Goal: Task Accomplishment & Management: Manage account settings

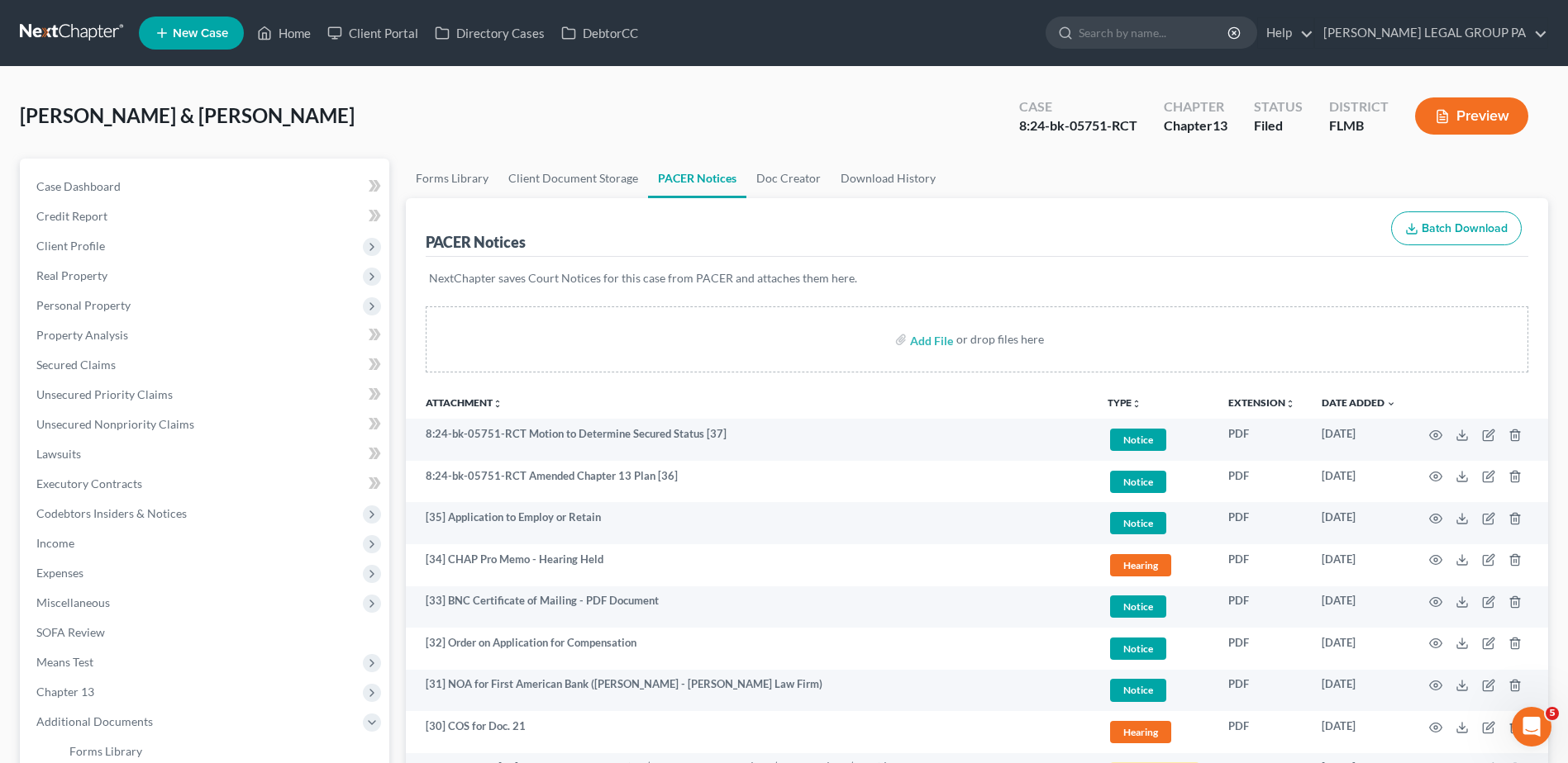
click at [64, 34] on link at bounding box center [73, 33] width 106 height 30
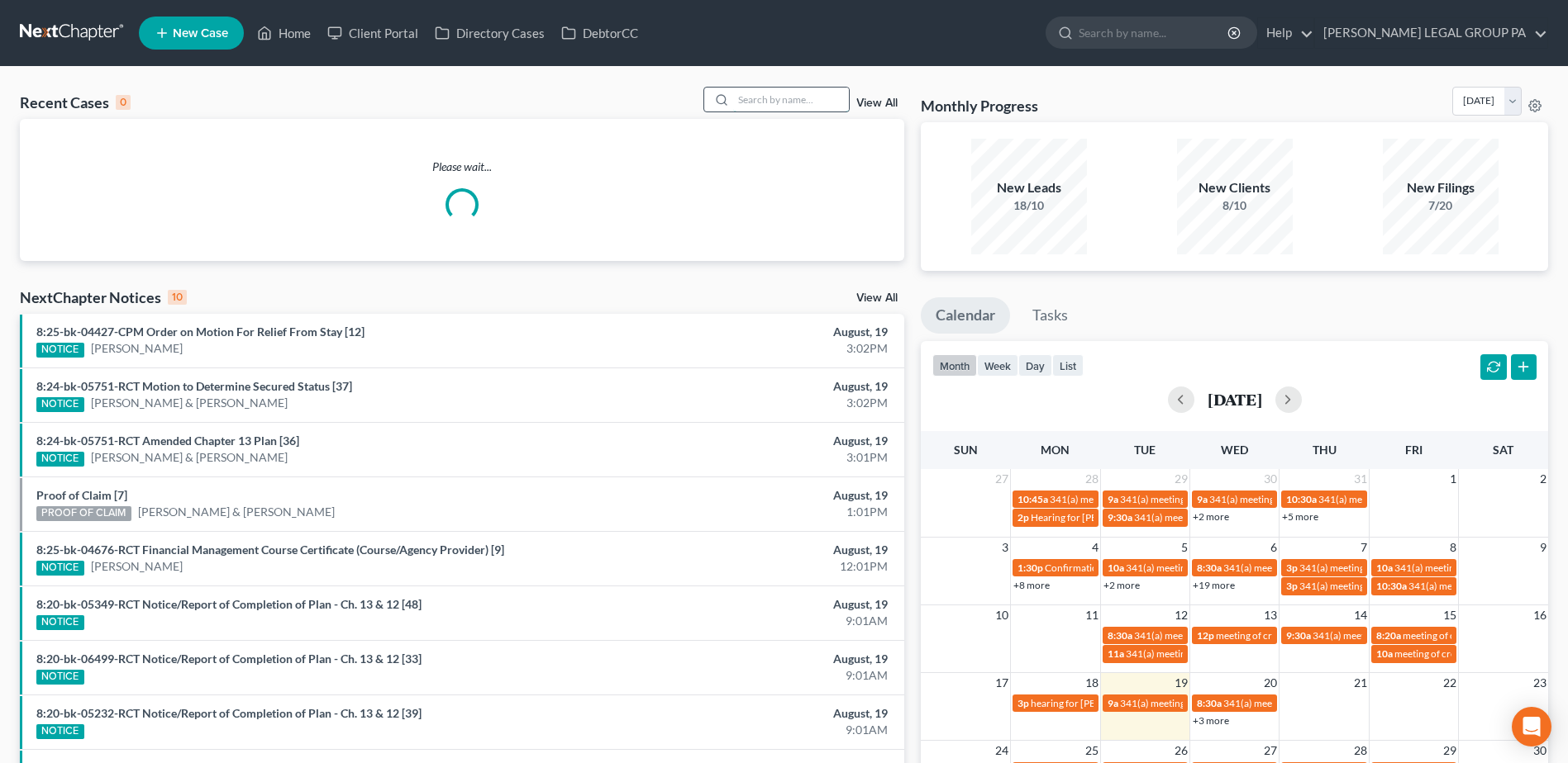
click at [766, 96] on input "search" at bounding box center [791, 100] width 116 height 24
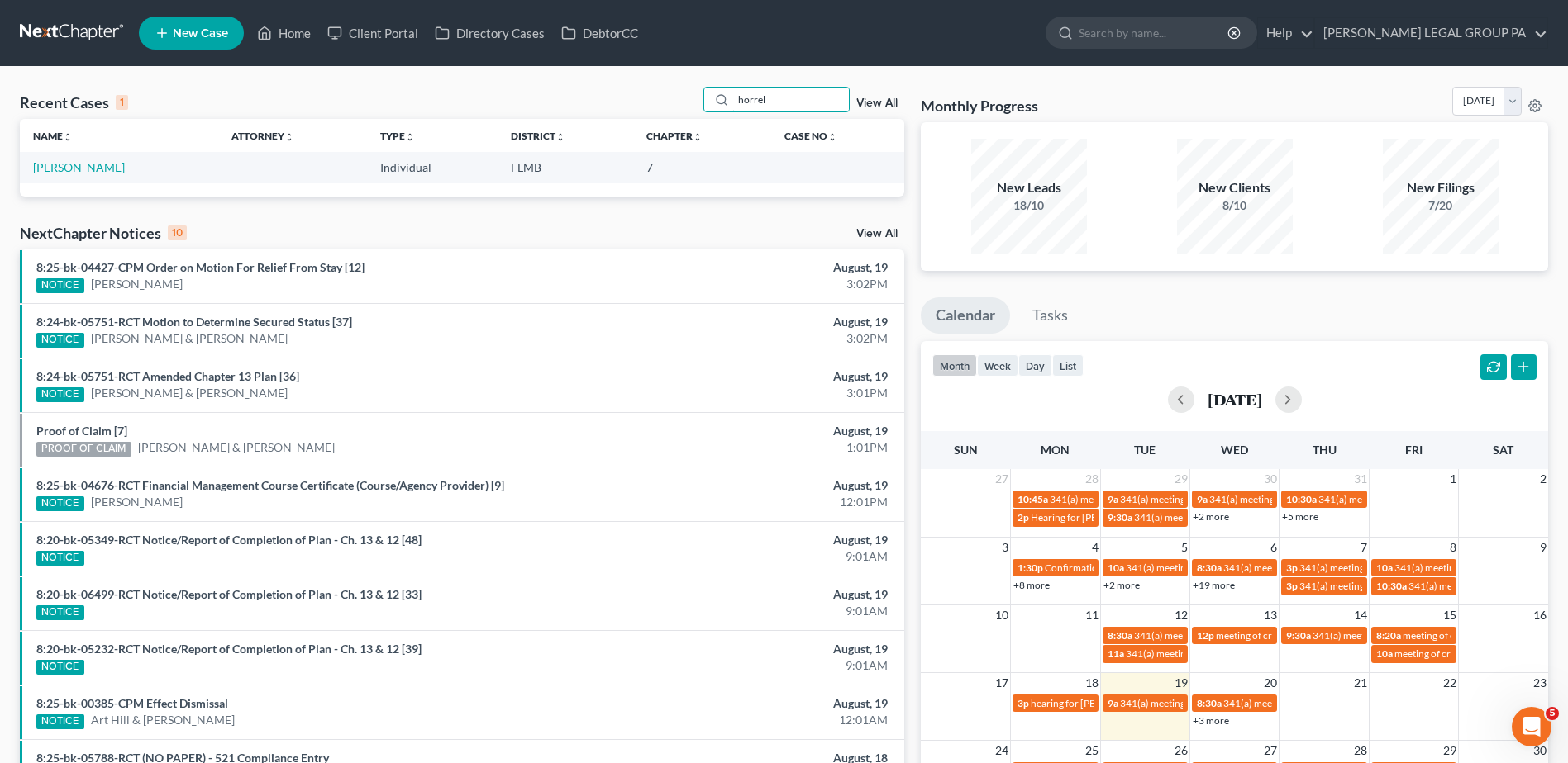
type input "horrel"
click at [85, 164] on link "[PERSON_NAME]" at bounding box center [78, 168] width 92 height 14
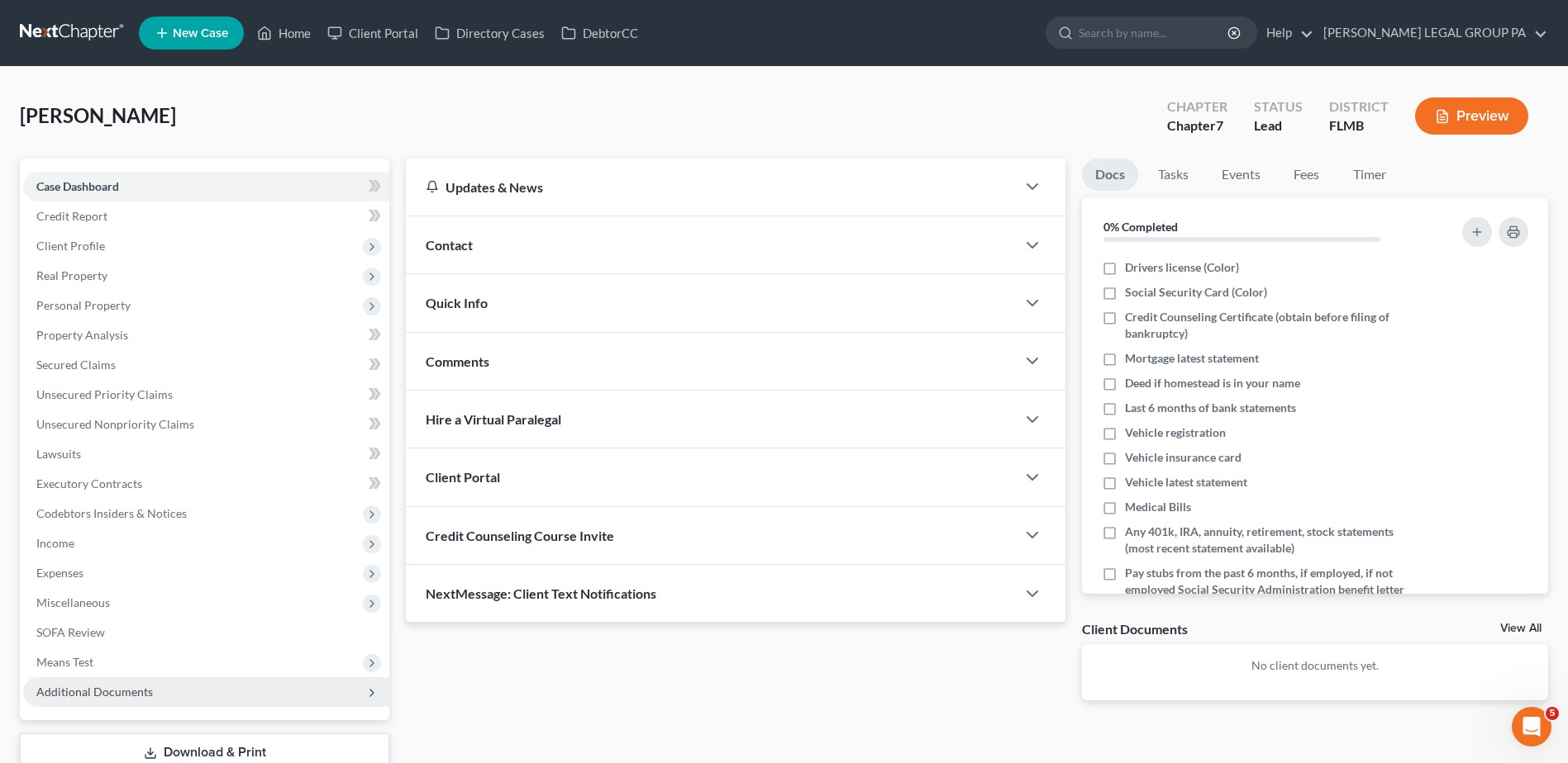
drag, startPoint x: 189, startPoint y: 684, endPoint x: 189, endPoint y: 693, distance: 9.0
click at [190, 684] on span "Additional Documents" at bounding box center [207, 692] width 366 height 30
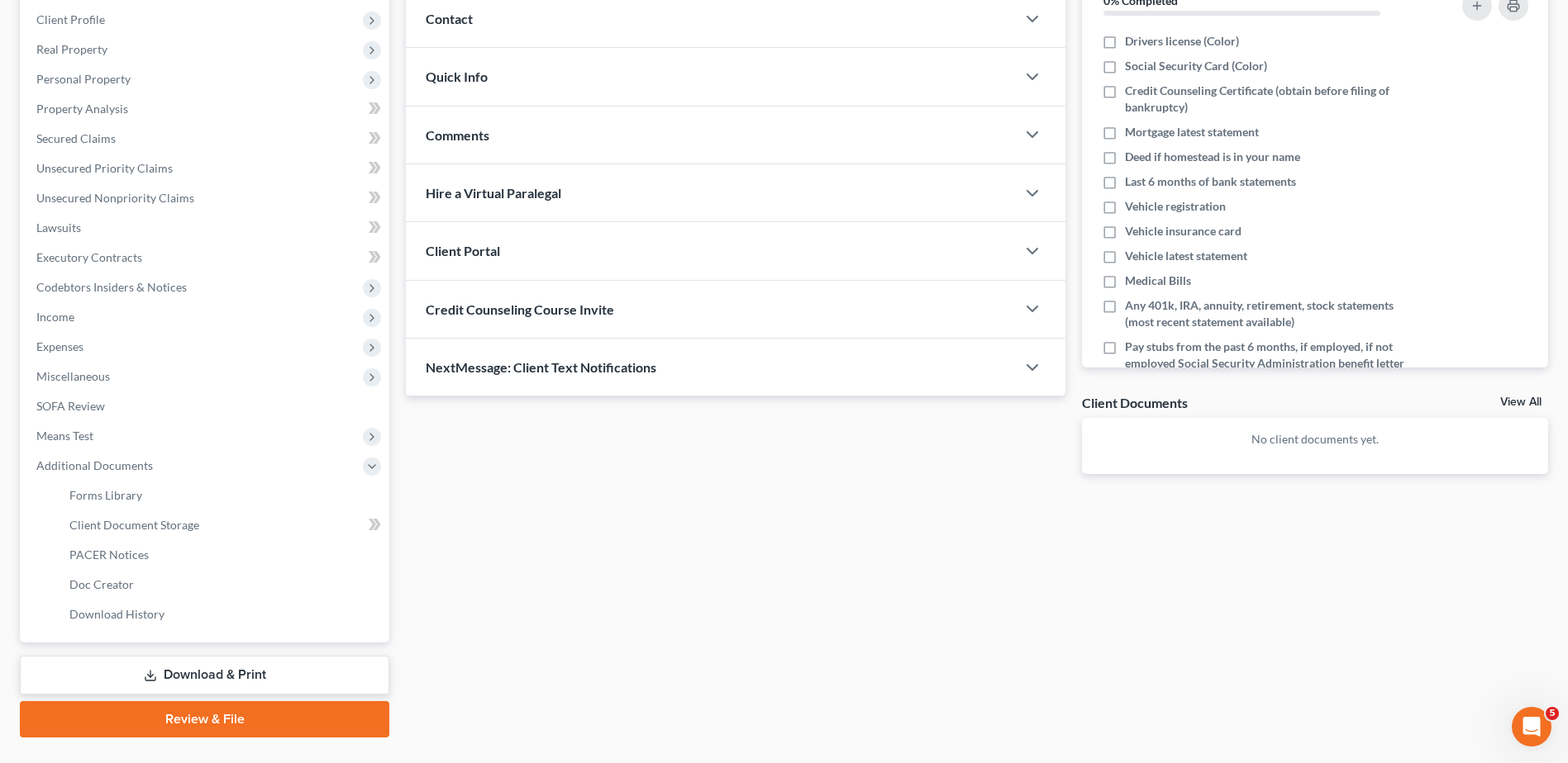
scroll to position [248, 0]
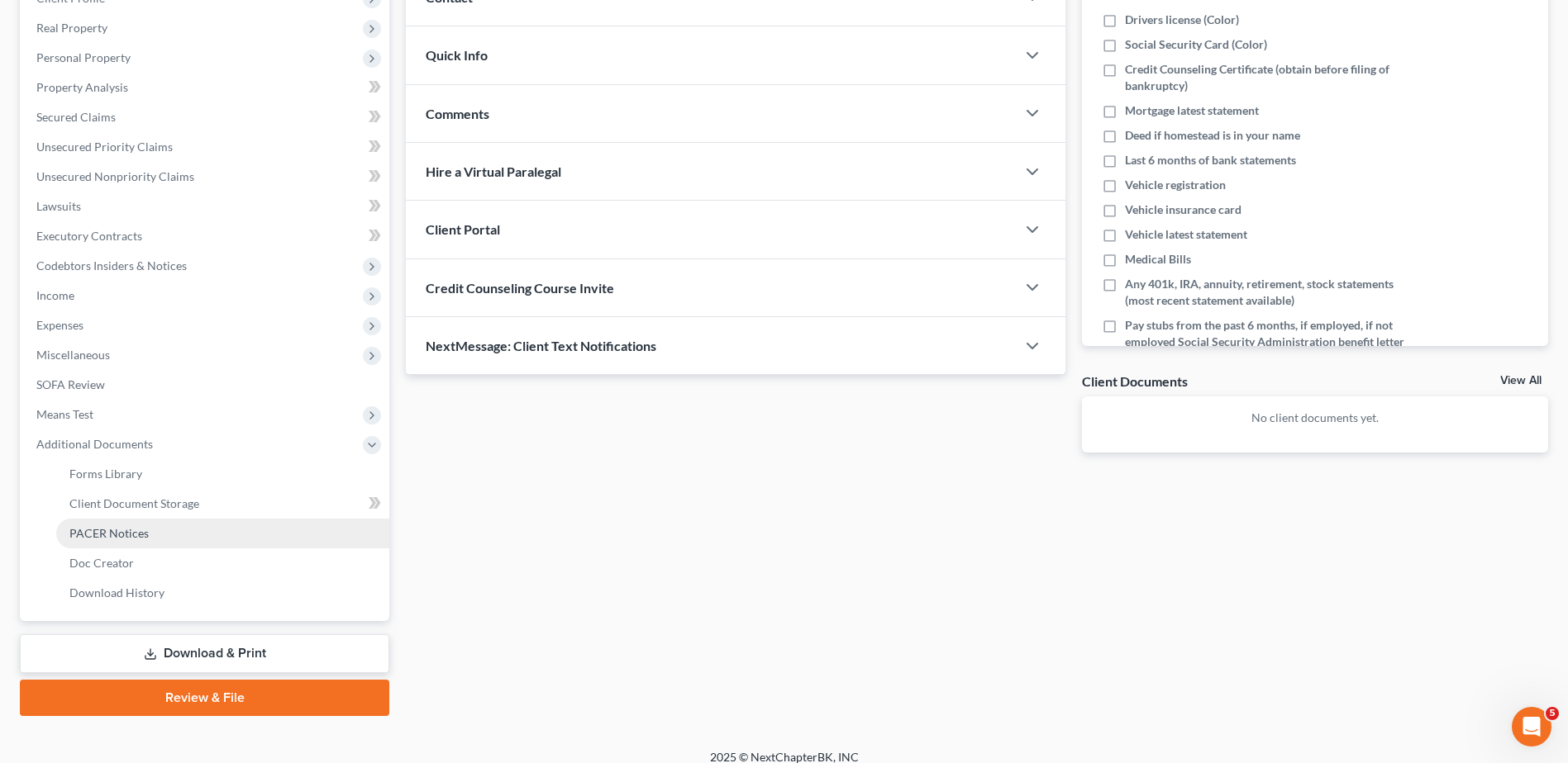
click at [138, 533] on span "PACER Notices" at bounding box center [110, 534] width 80 height 14
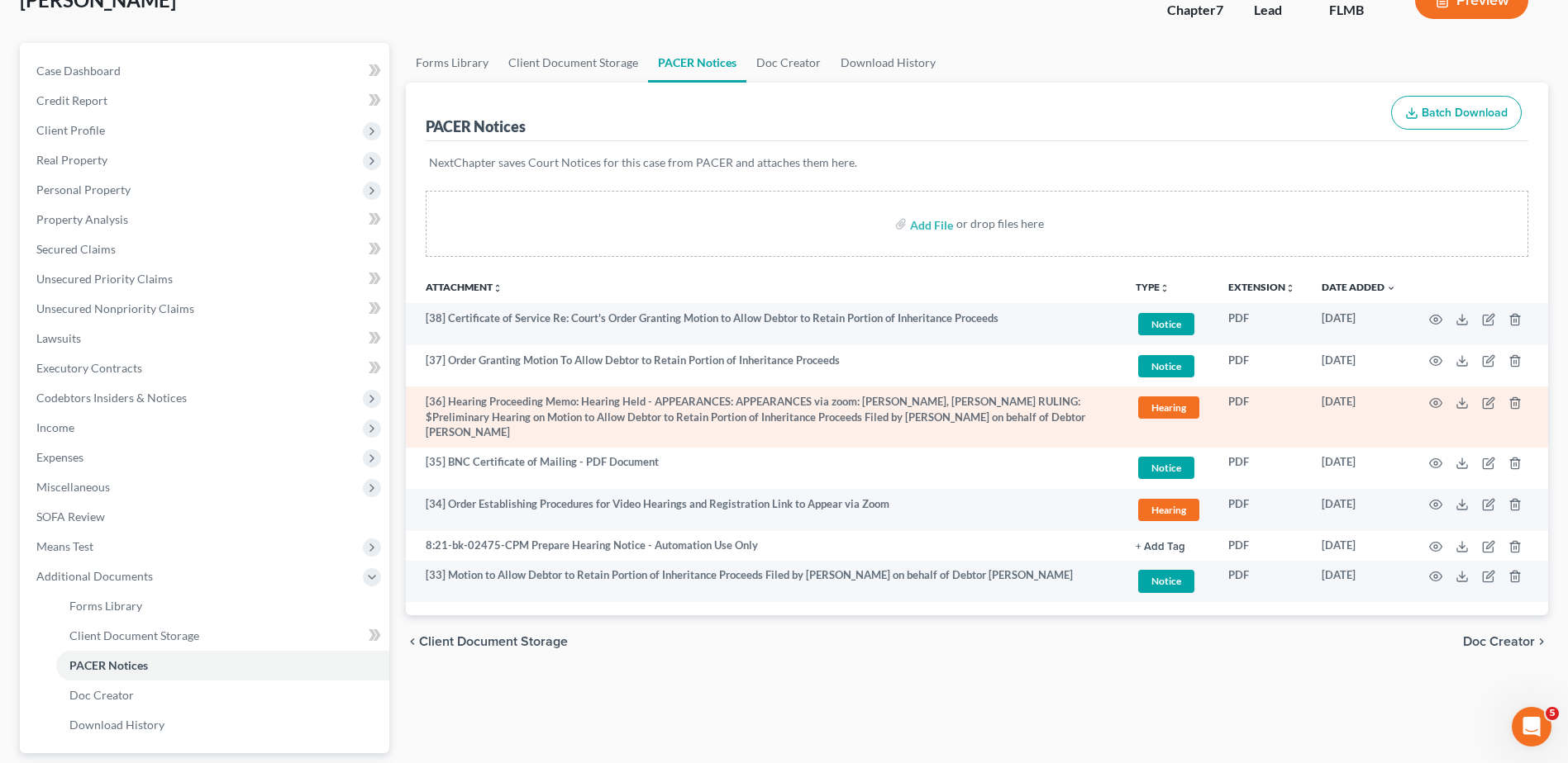
scroll to position [264, 0]
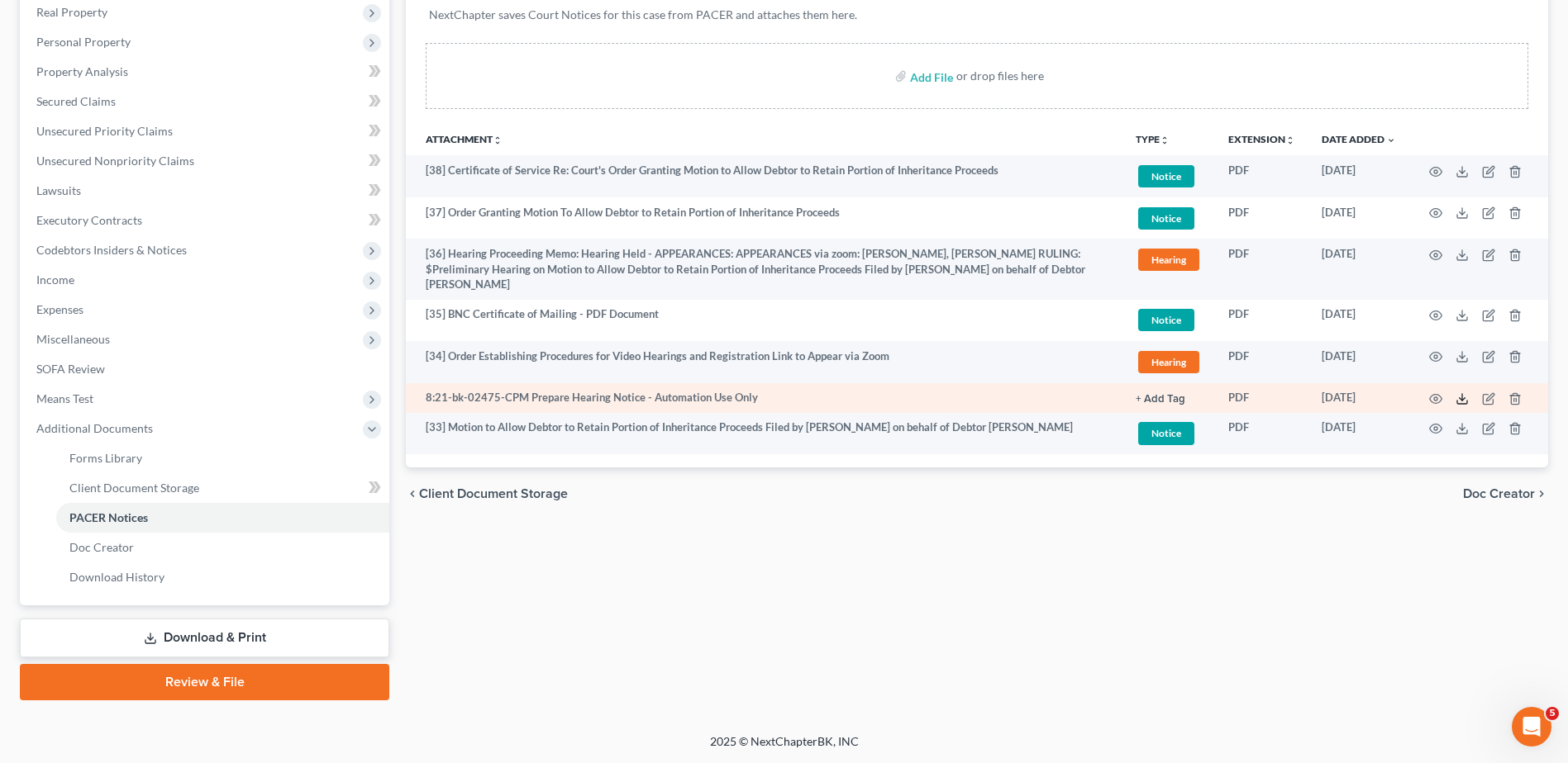
click at [1461, 392] on icon at bounding box center [1462, 399] width 14 height 14
click at [1490, 393] on icon "button" at bounding box center [1489, 397] width 7 height 7
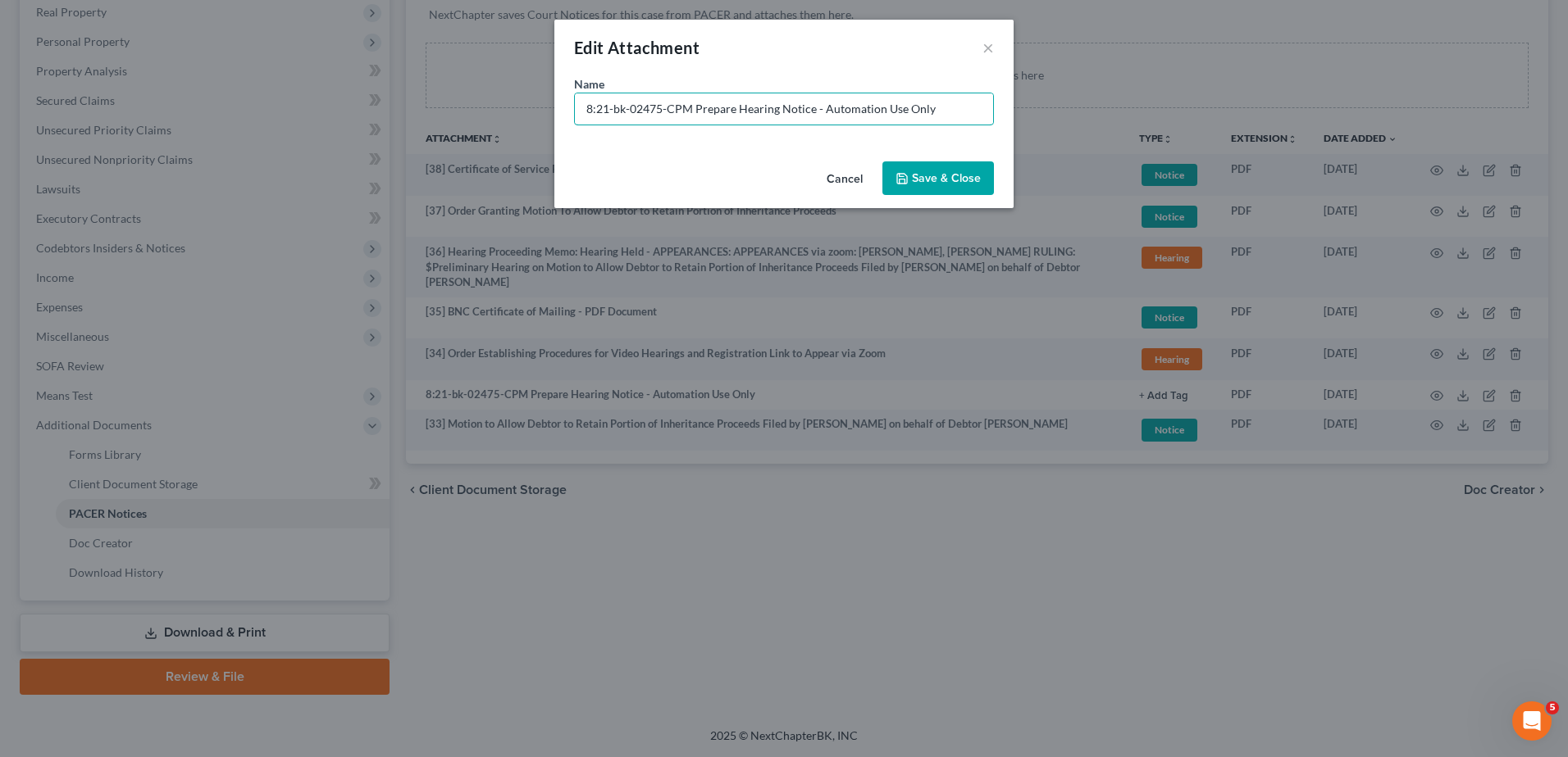
drag, startPoint x: 688, startPoint y: 109, endPoint x: 392, endPoint y: 106, distance: 296.0
click at [392, 106] on div "Edit Attachment × Name * 8:21-bk-02475-CPM Prepare Hearing Notice - Automation …" at bounding box center [784, 378] width 1568 height 757
type input "No Paper [01] - Prepare Hearing Notice - Automation Use Only"
click at [961, 182] on span "Save & Close" at bounding box center [946, 179] width 69 height 14
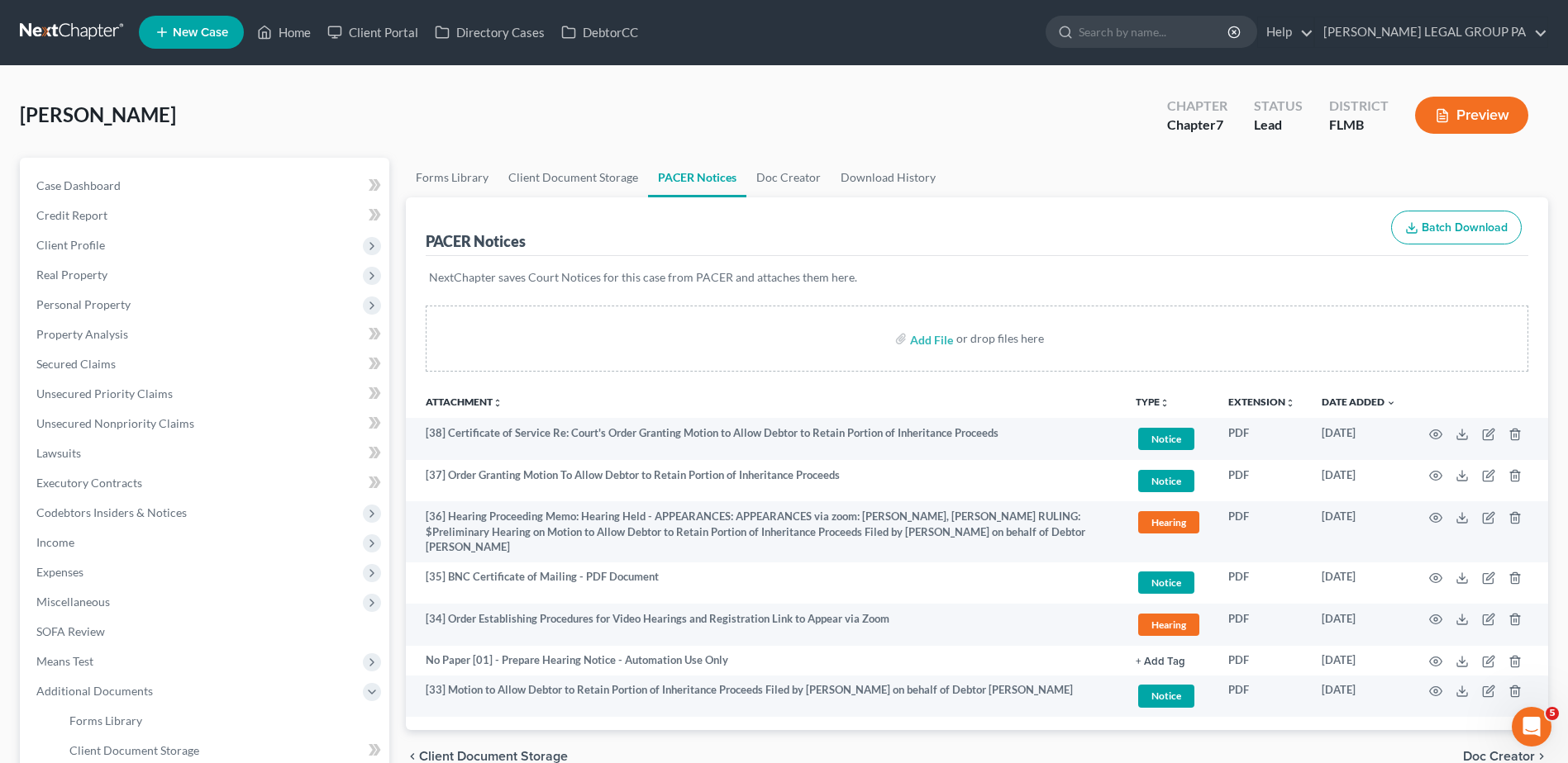
scroll to position [0, 0]
click at [73, 241] on span "Client Profile" at bounding box center [71, 246] width 69 height 14
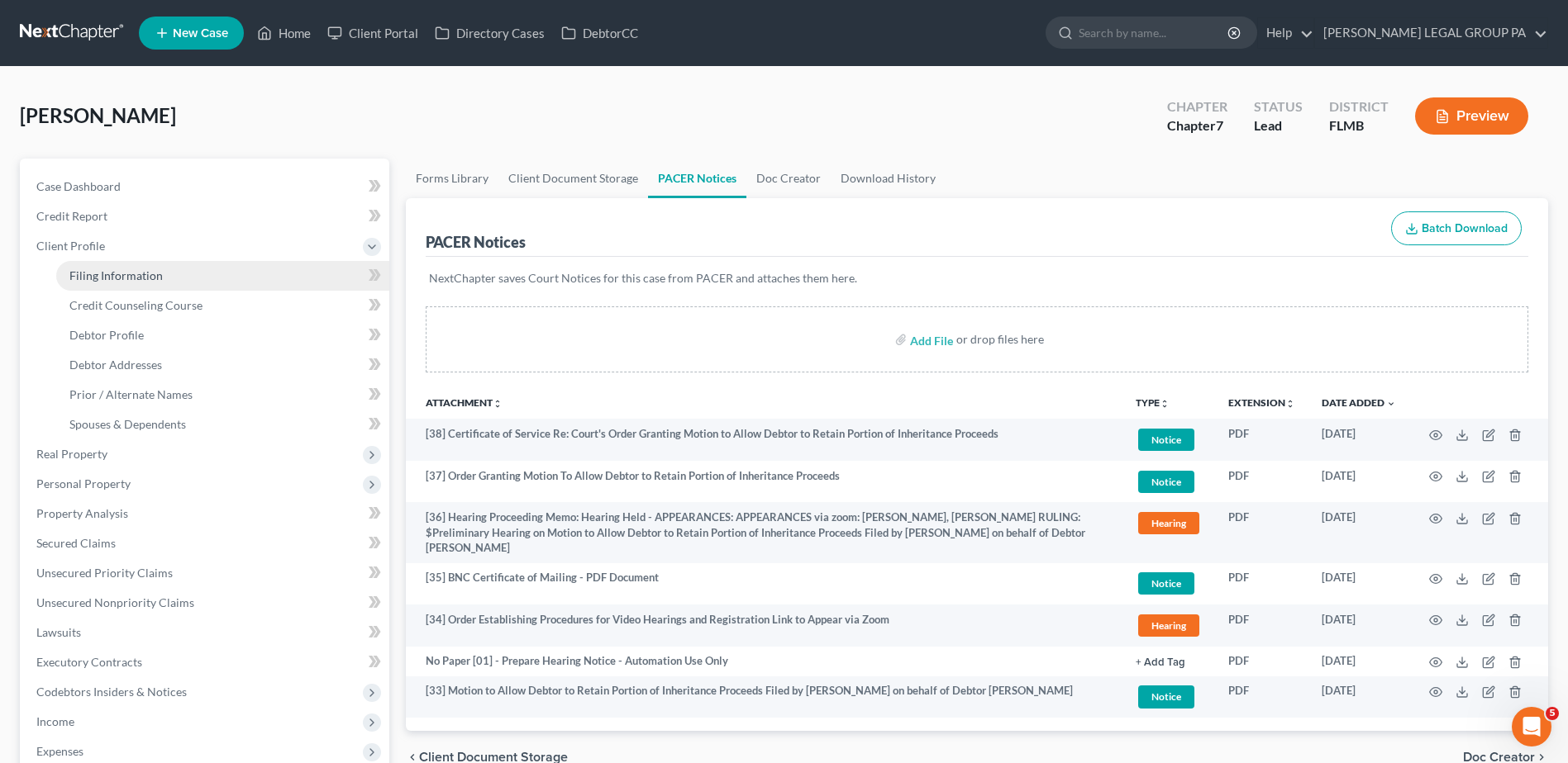
click at [134, 272] on span "Filing Information" at bounding box center [116, 275] width 93 height 14
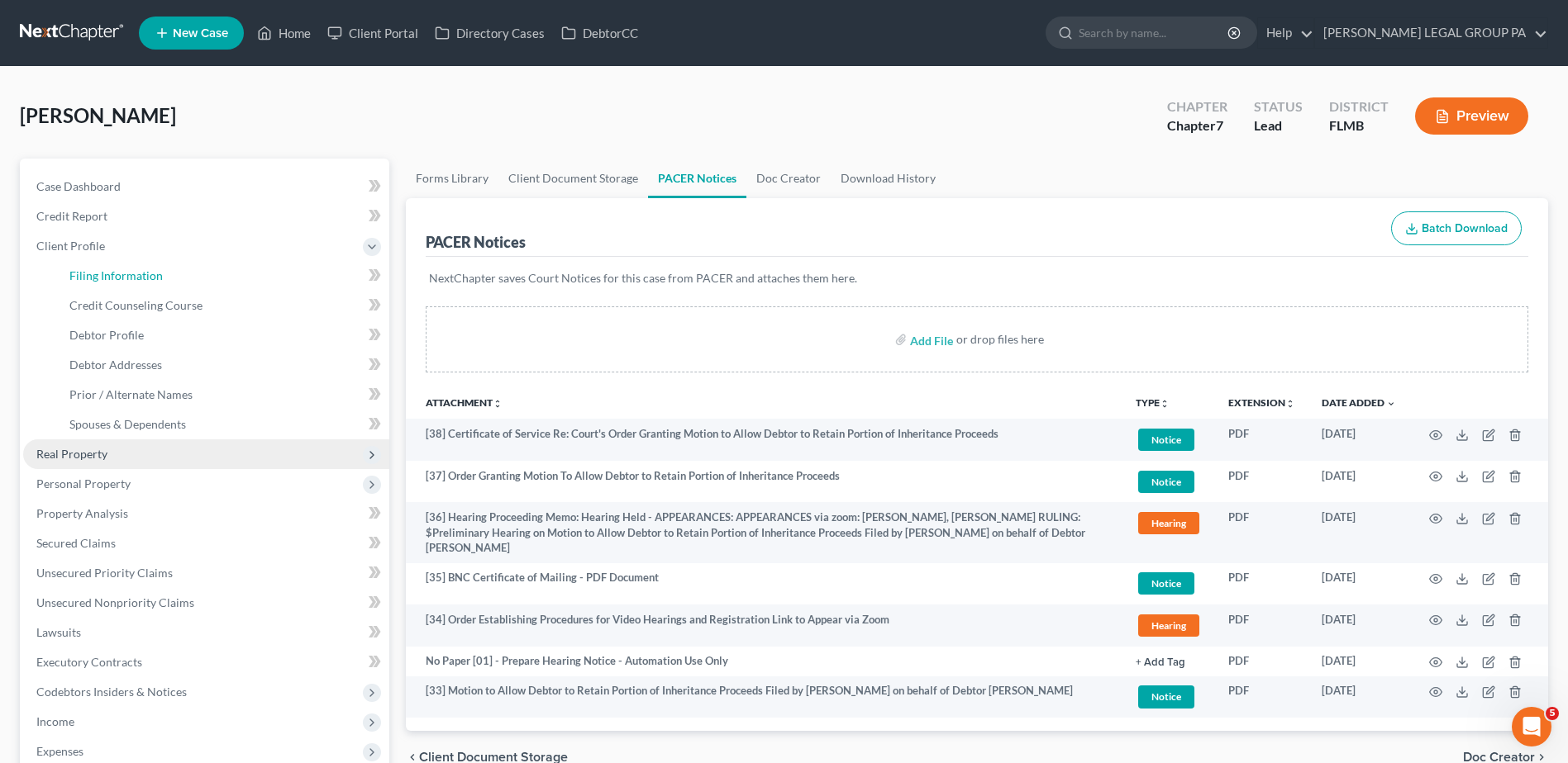
select select "1"
select select "0"
select select "15"
select select "9"
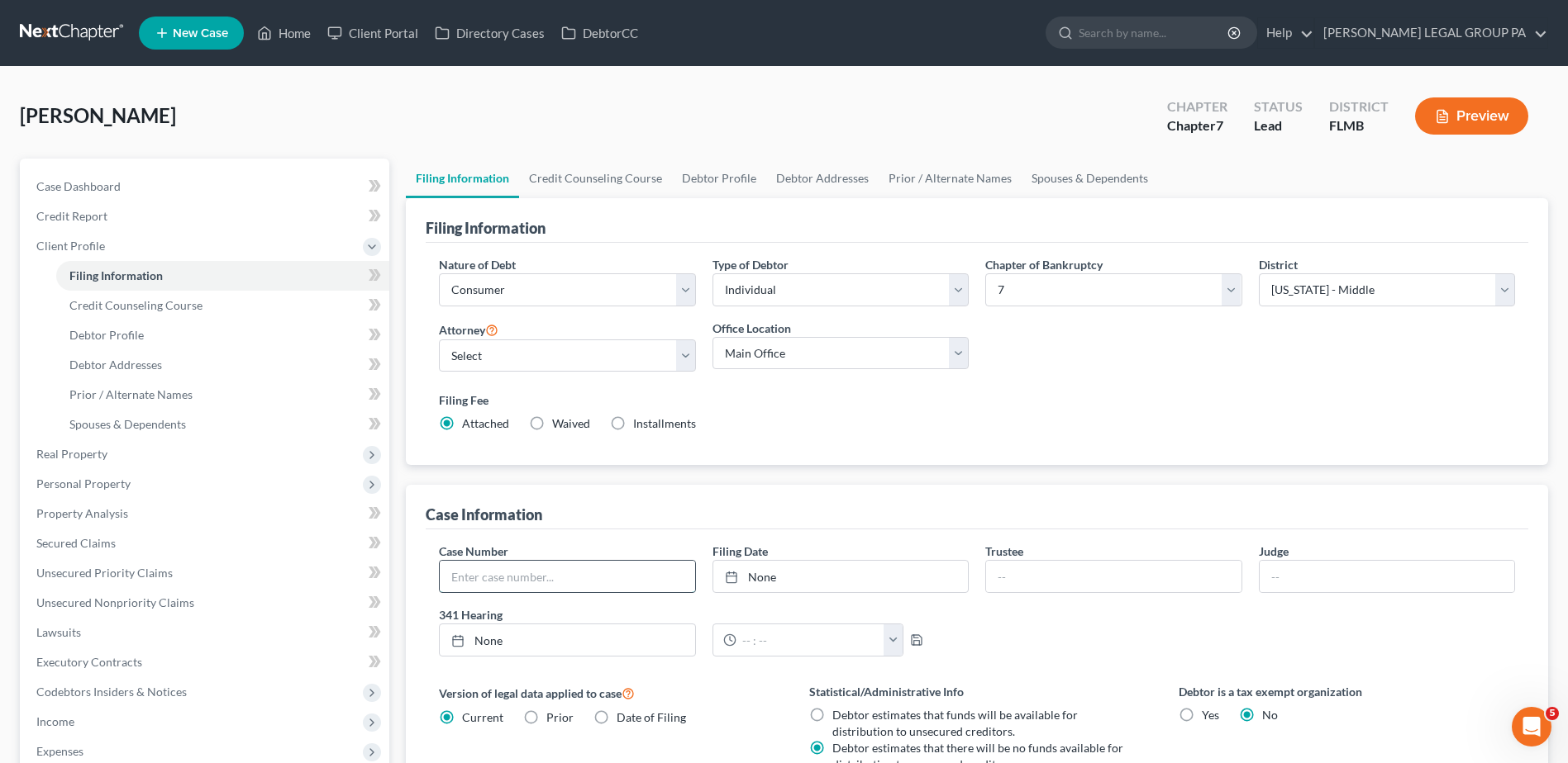
click at [614, 579] on input "text" at bounding box center [566, 576] width 255 height 32
paste input "8:21-bk-02475-CPM"
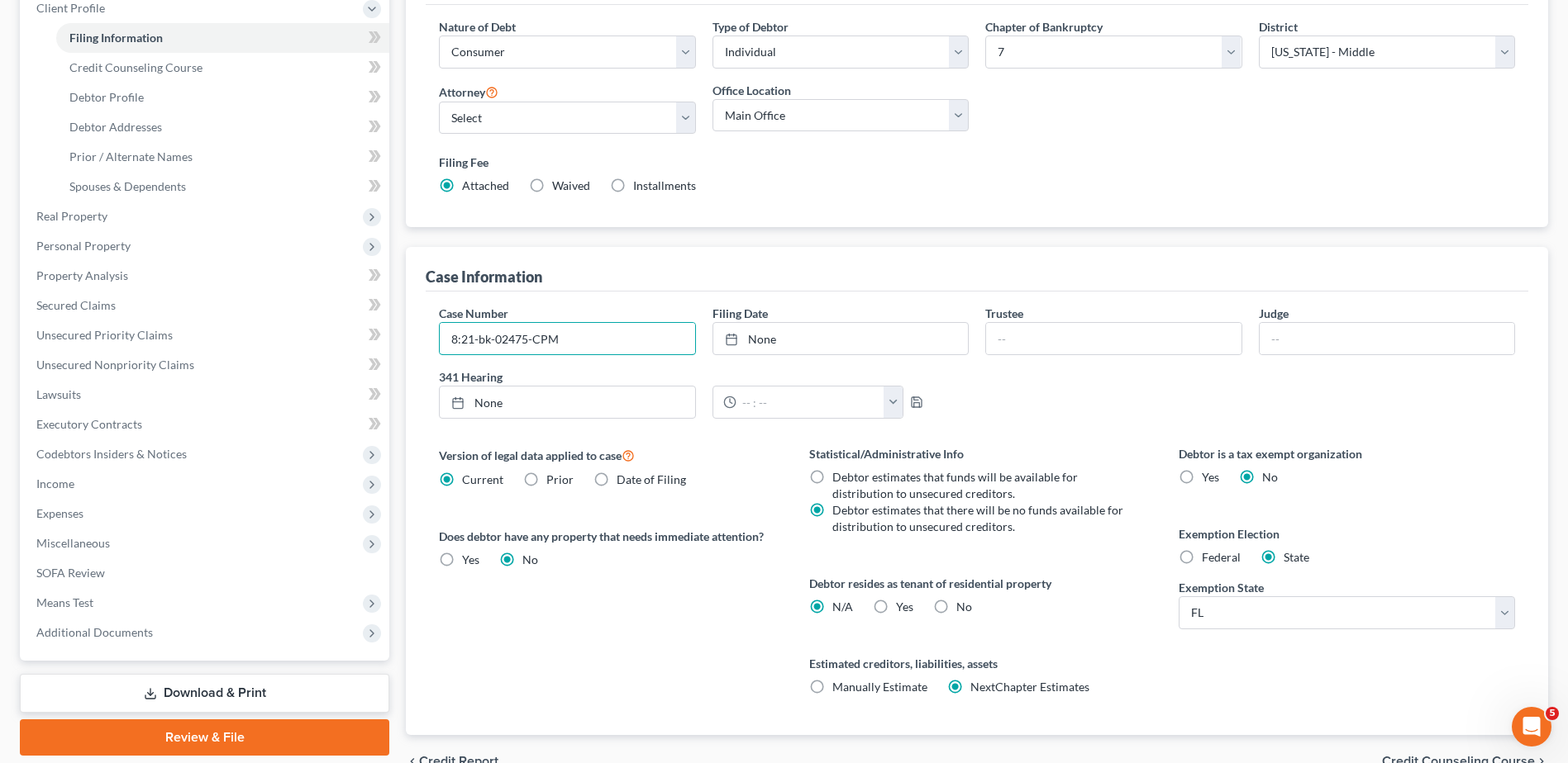
scroll to position [248, 0]
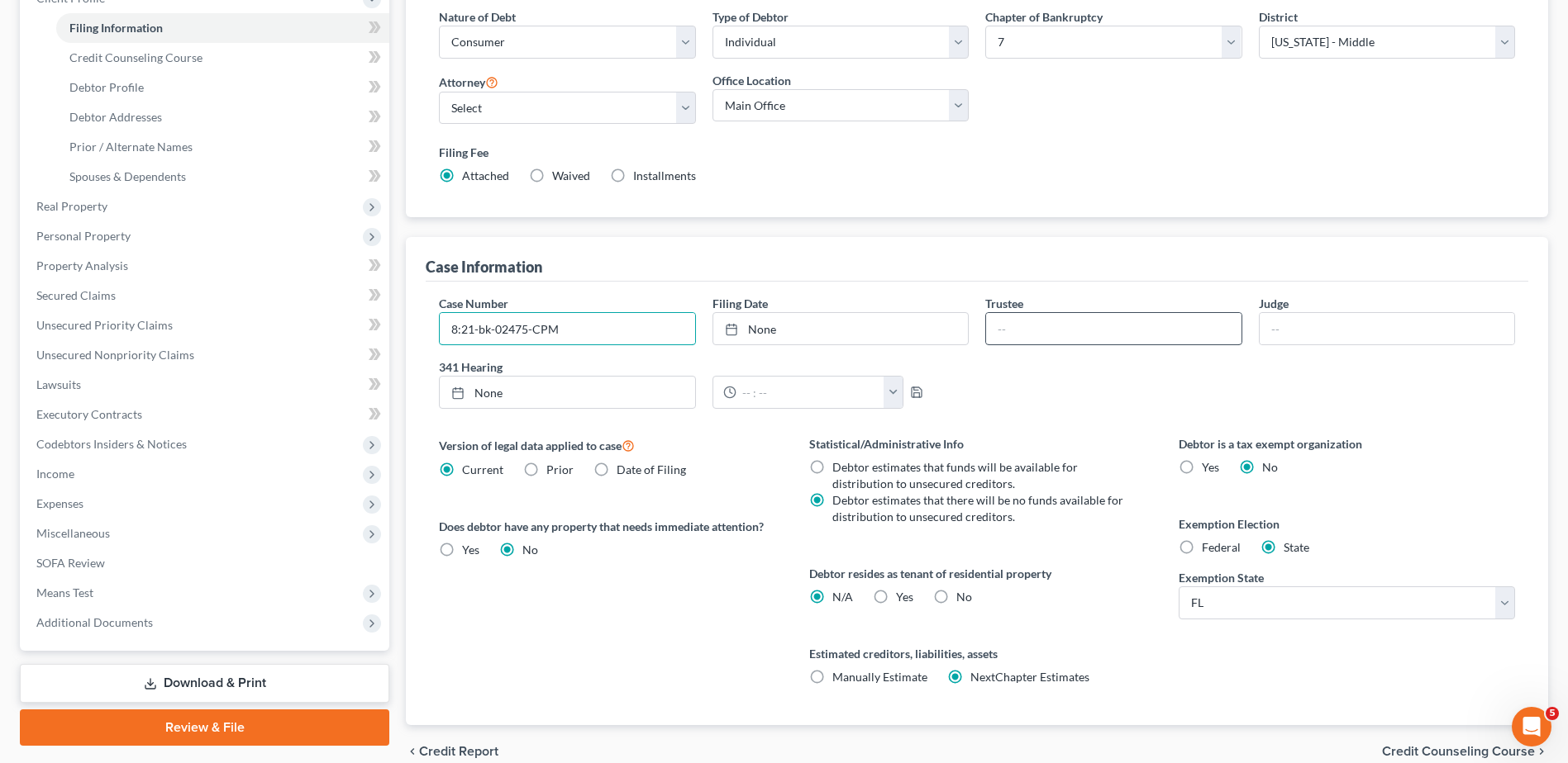
type input "8:21-bk-02475-CPM"
click at [1078, 331] on input "text" at bounding box center [1113, 329] width 255 height 32
type input "[PERSON_NAME]"
click at [1361, 317] on input "text" at bounding box center [1387, 329] width 255 height 32
type input "A"
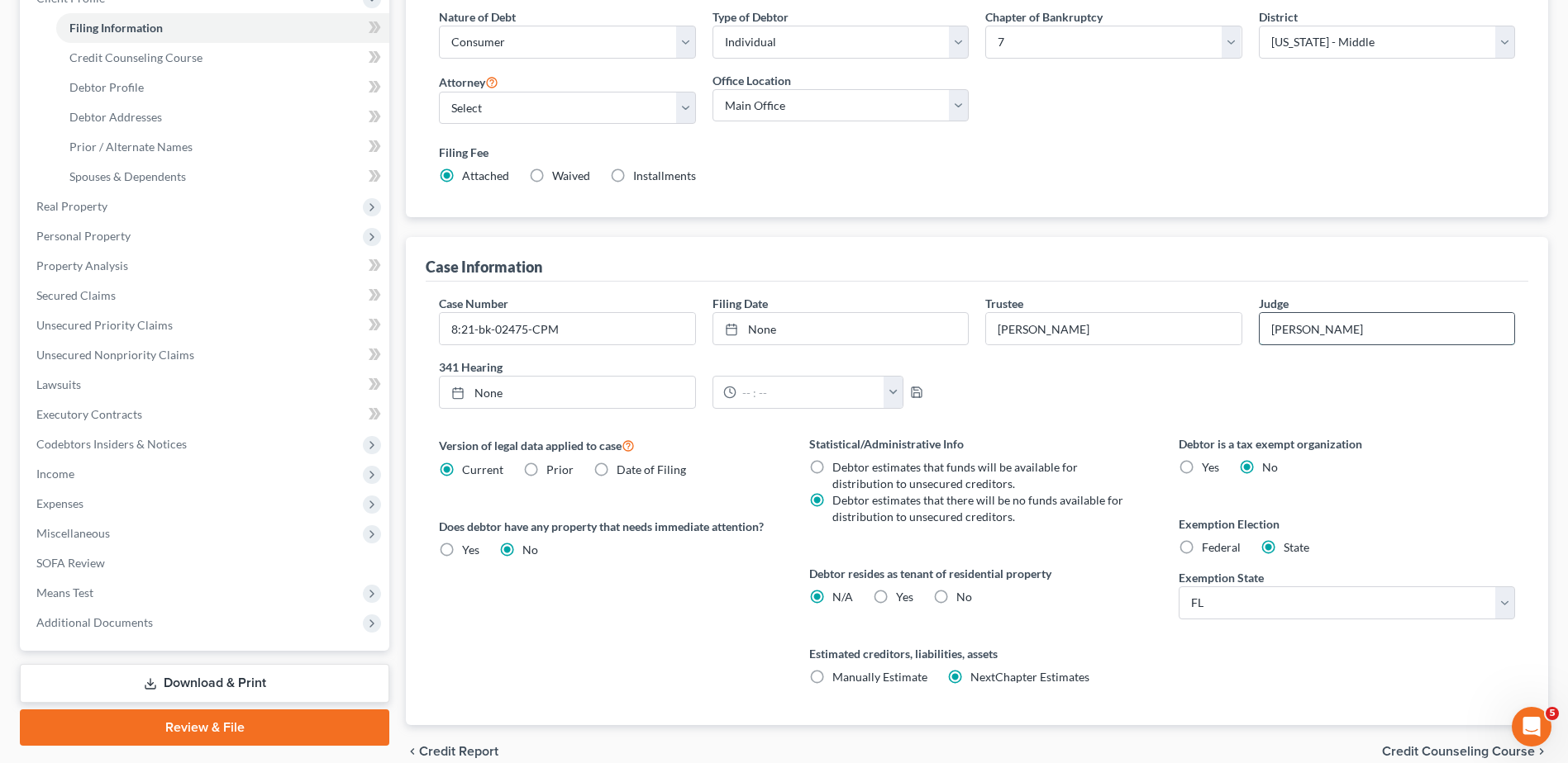
click at [1327, 333] on input "[PERSON_NAME]" at bounding box center [1387, 329] width 255 height 32
type input "[PERSON_NAME] [PERSON_NAME]"
click at [1422, 402] on div "Case Number 8:21-bk-02475-CPM Filing Date None close Date Time chevron_left [DA…" at bounding box center [976, 359] width 1092 height 127
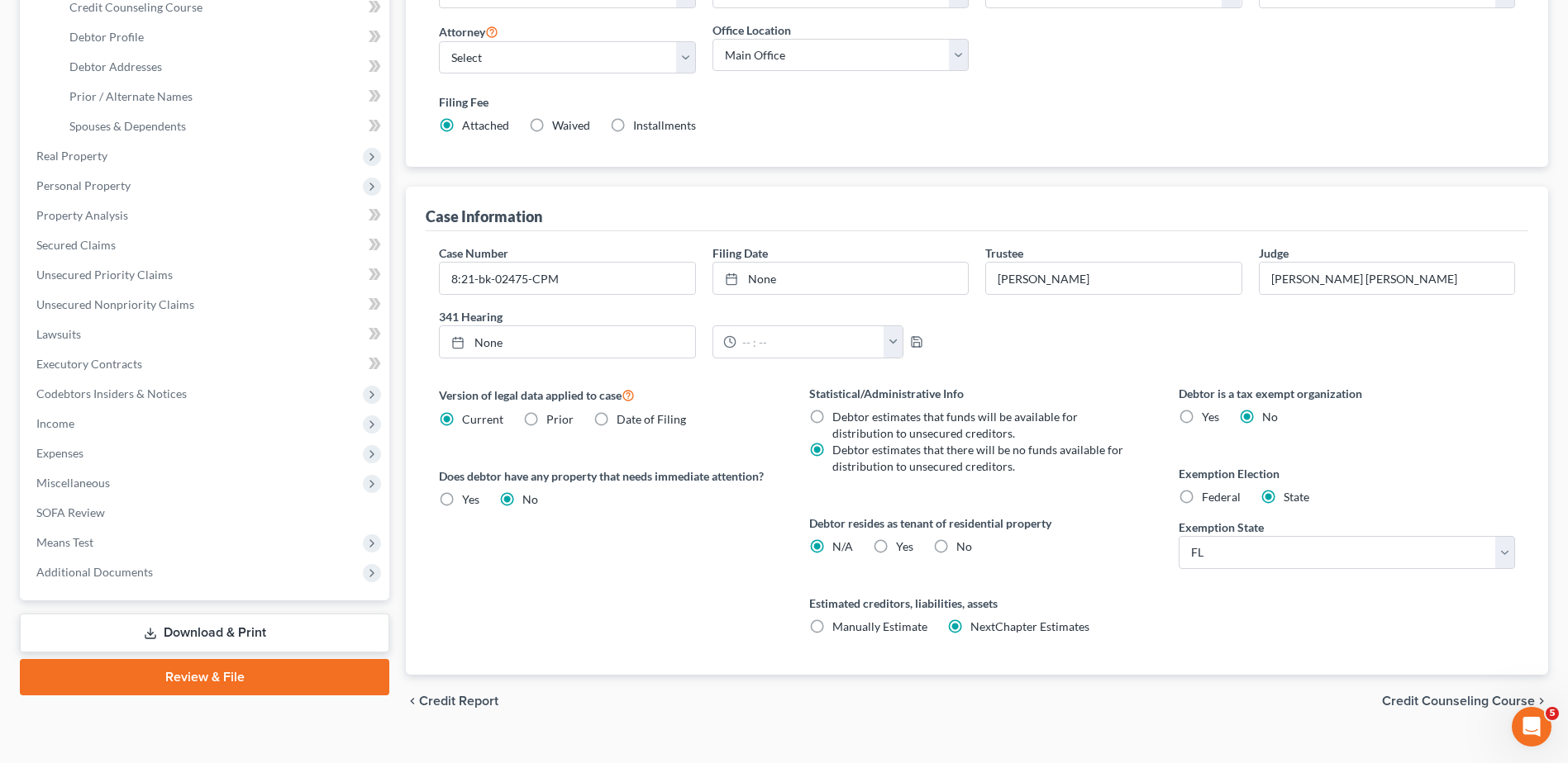
scroll to position [325, 0]
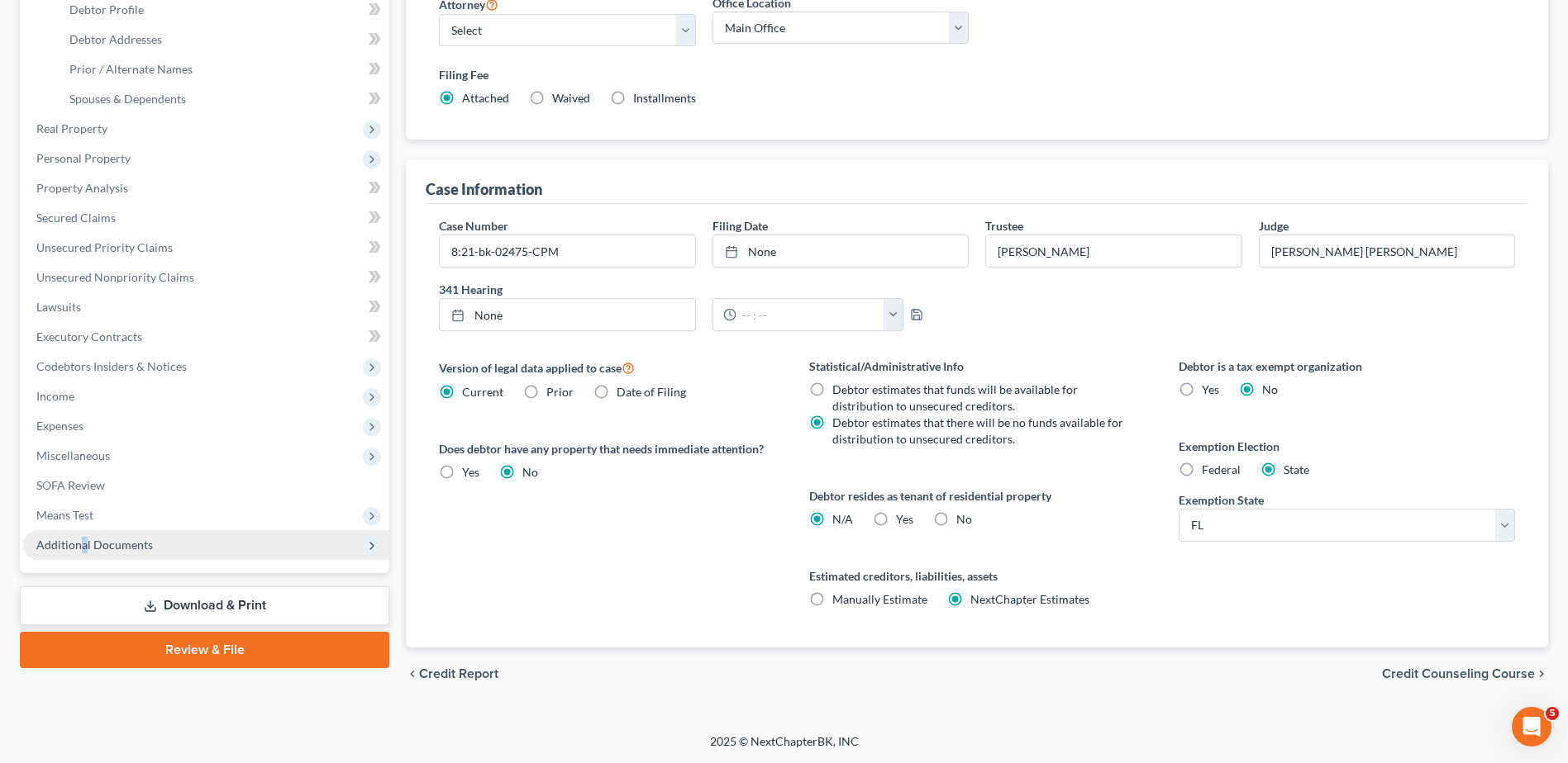
click at [84, 546] on span "Additional Documents" at bounding box center [94, 546] width 117 height 14
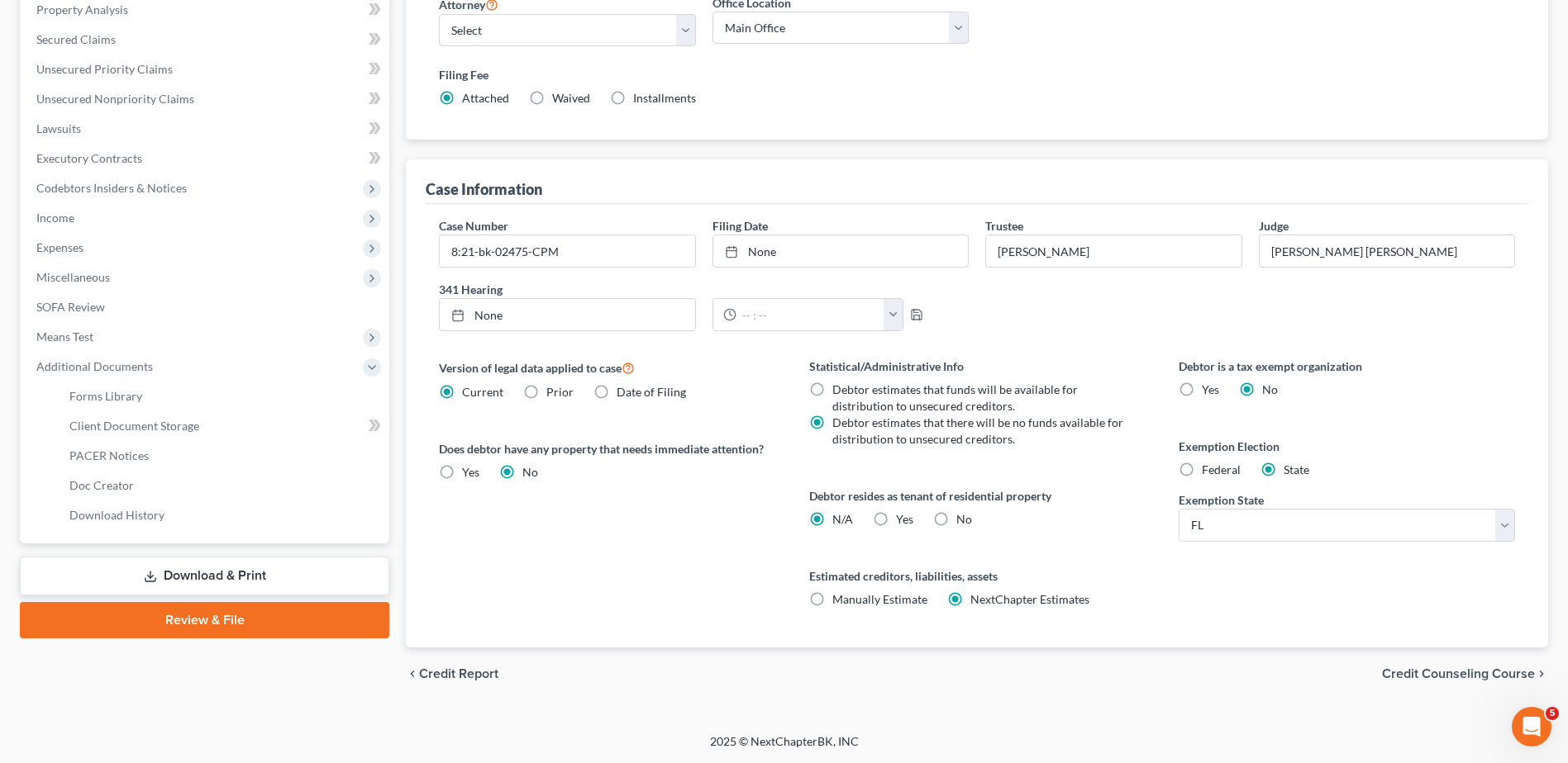
drag, startPoint x: 84, startPoint y: 546, endPoint x: 43, endPoint y: 454, distance: 100.7
click at [34, 453] on ul "Forms Library Client Document Storage PACER Notices Doc Form Fields Doc Creator…" at bounding box center [207, 456] width 366 height 149
click at [92, 454] on span "PACER Notices" at bounding box center [110, 456] width 80 height 14
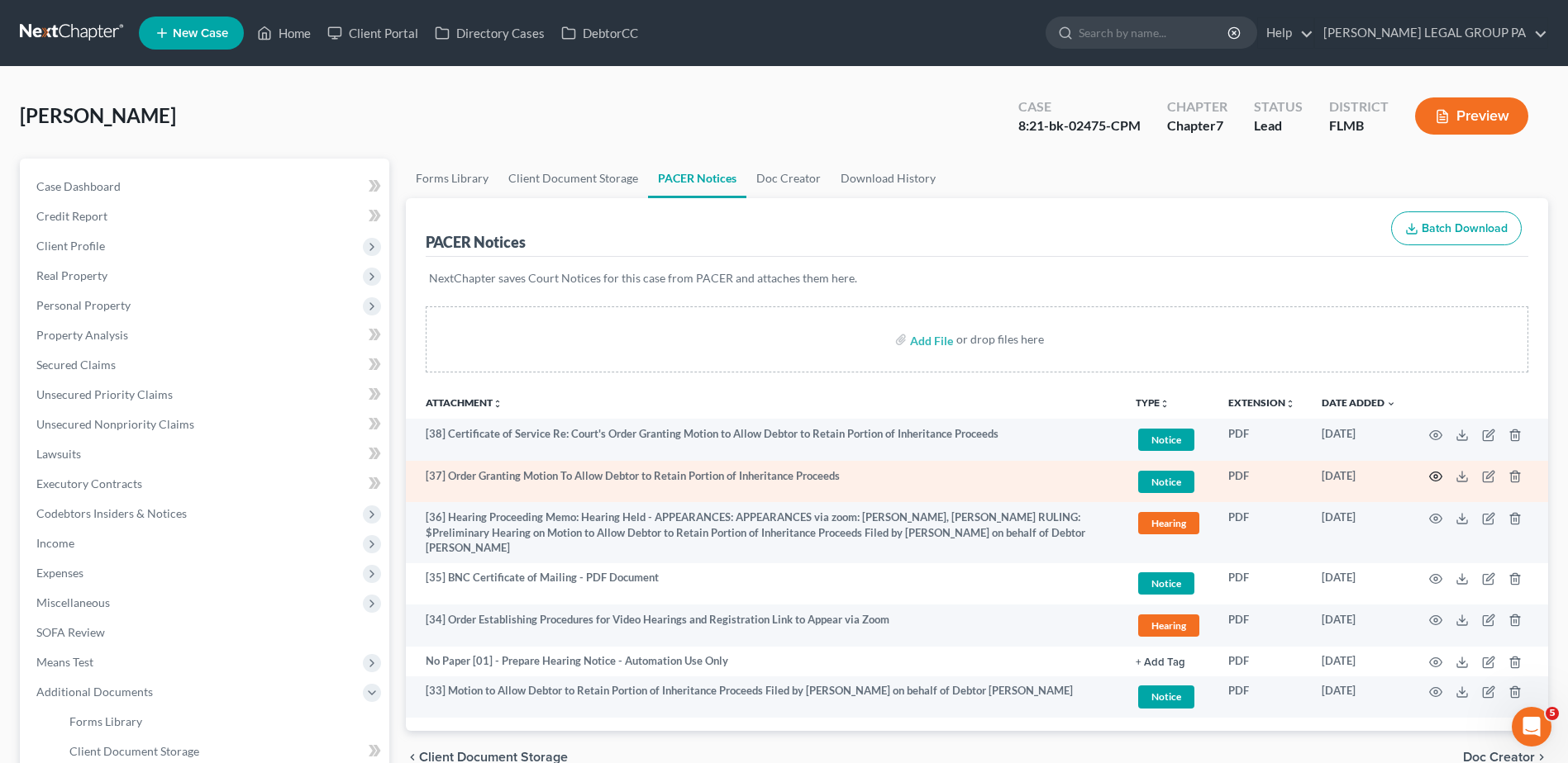
click at [1438, 473] on icon "button" at bounding box center [1435, 477] width 14 height 14
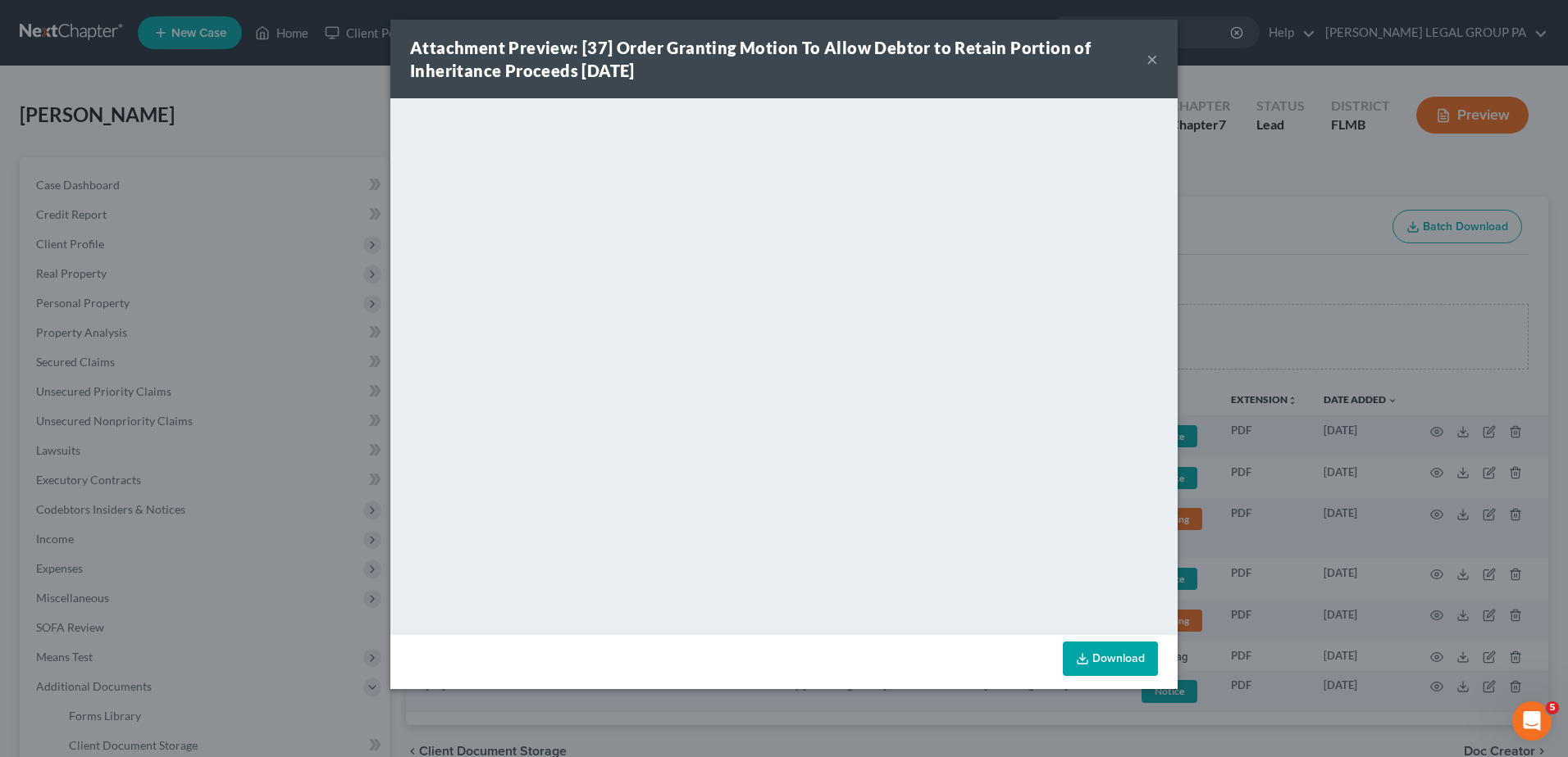
click at [1151, 57] on button "×" at bounding box center [1152, 59] width 12 height 20
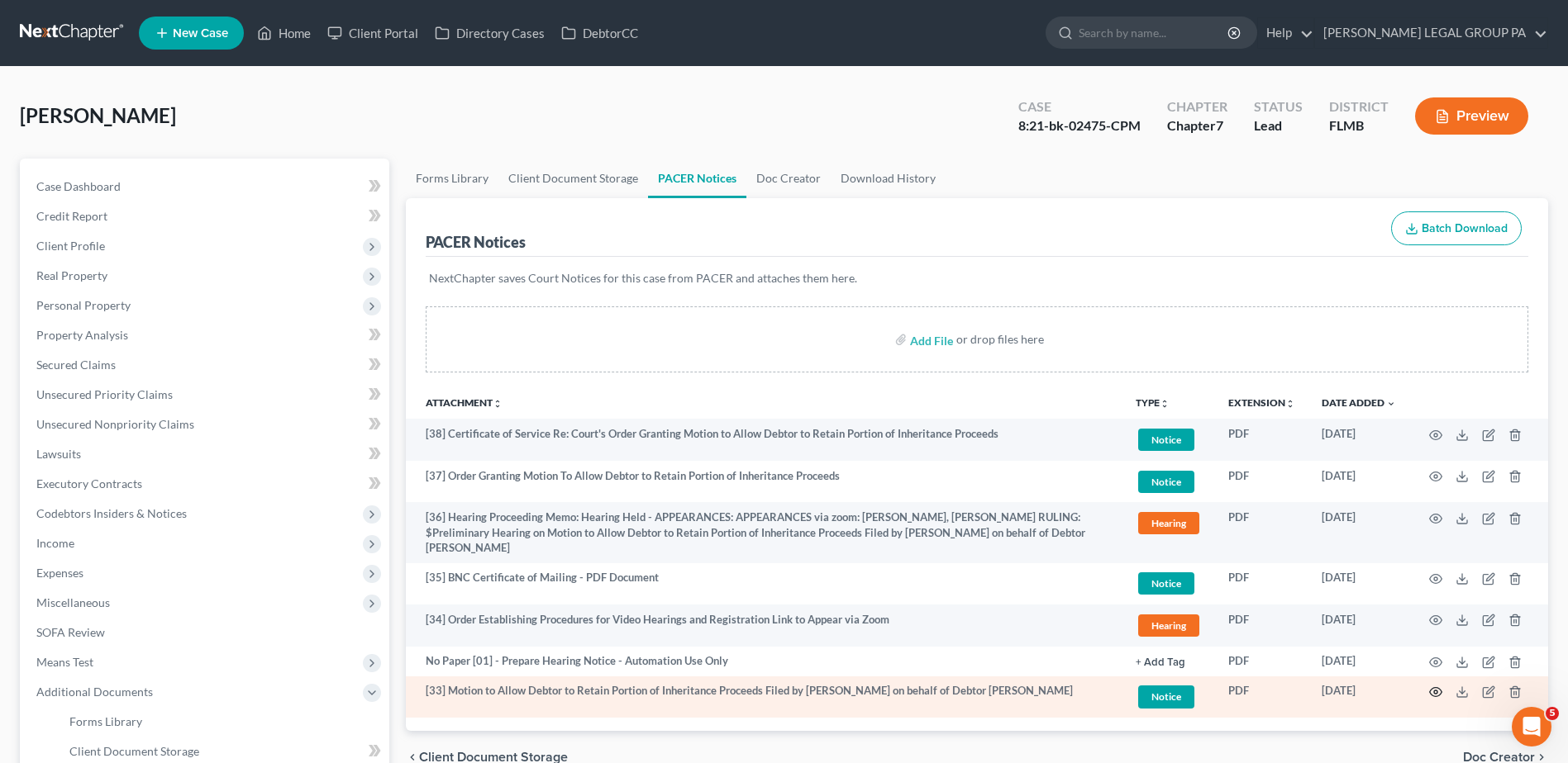
click at [1439, 689] on icon "button" at bounding box center [1436, 693] width 13 height 9
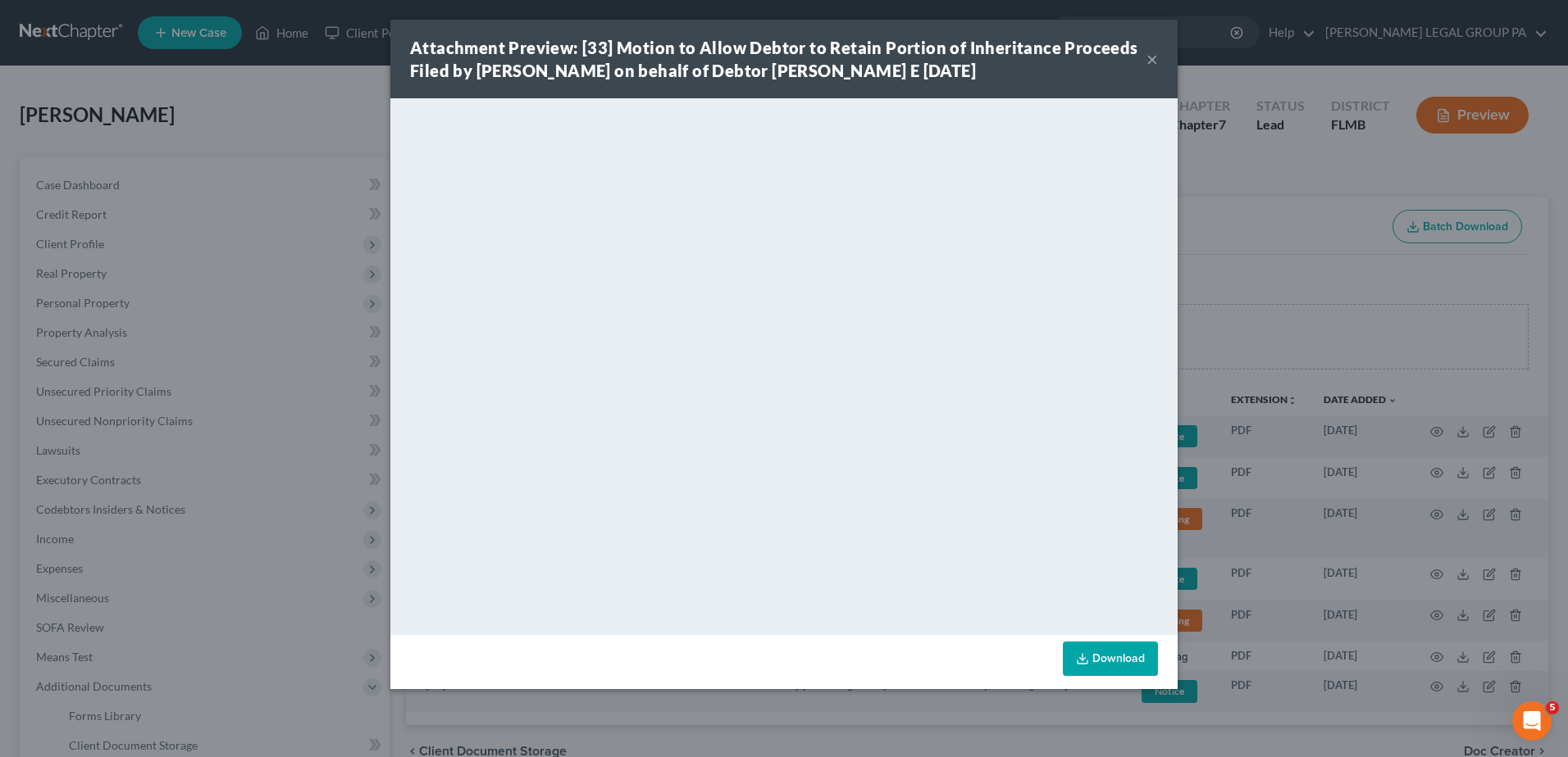
drag, startPoint x: 1148, startPoint y: 66, endPoint x: 1049, endPoint y: 32, distance: 104.7
click at [1148, 66] on button "×" at bounding box center [1152, 59] width 12 height 20
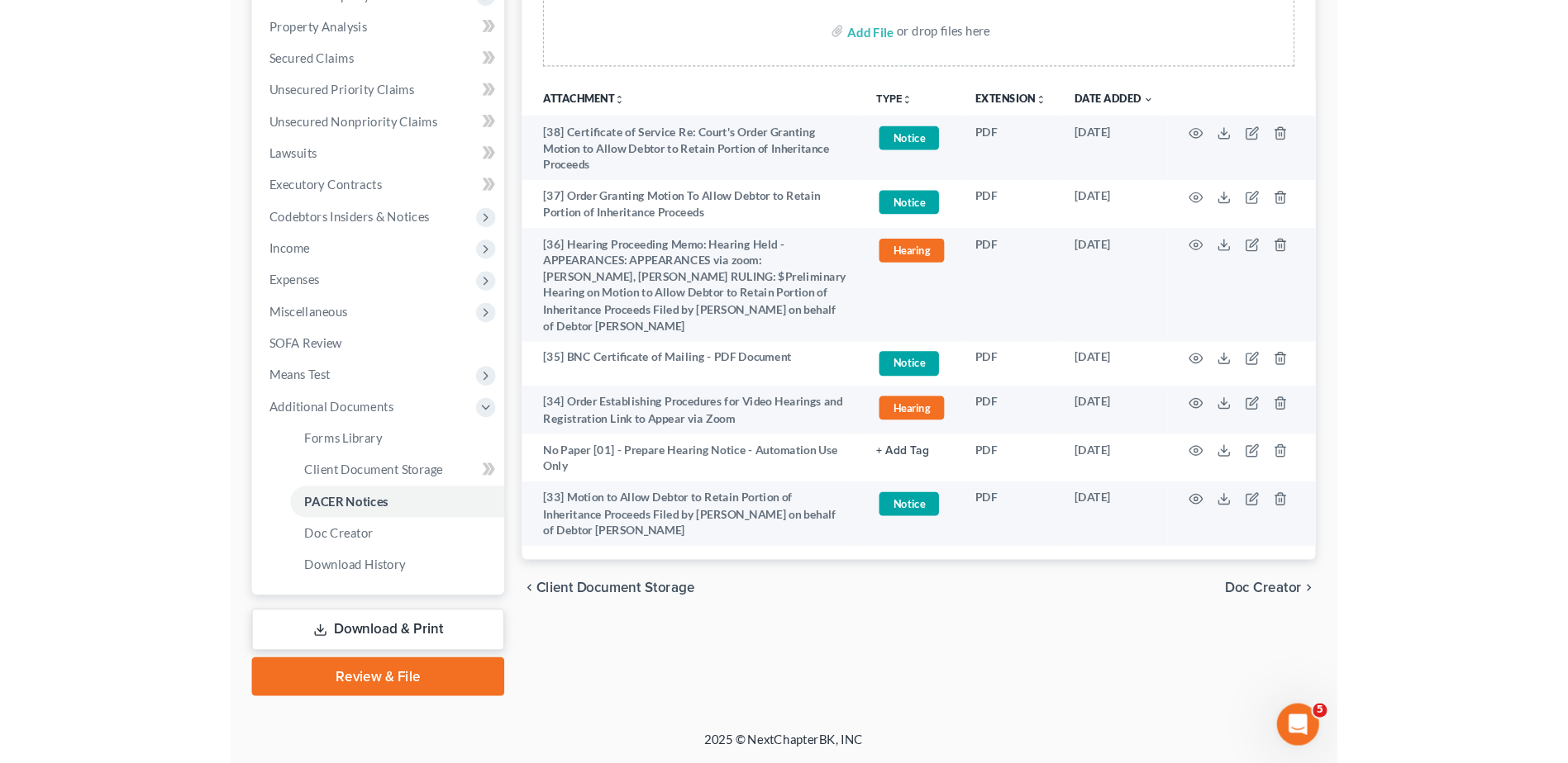
scroll to position [264, 0]
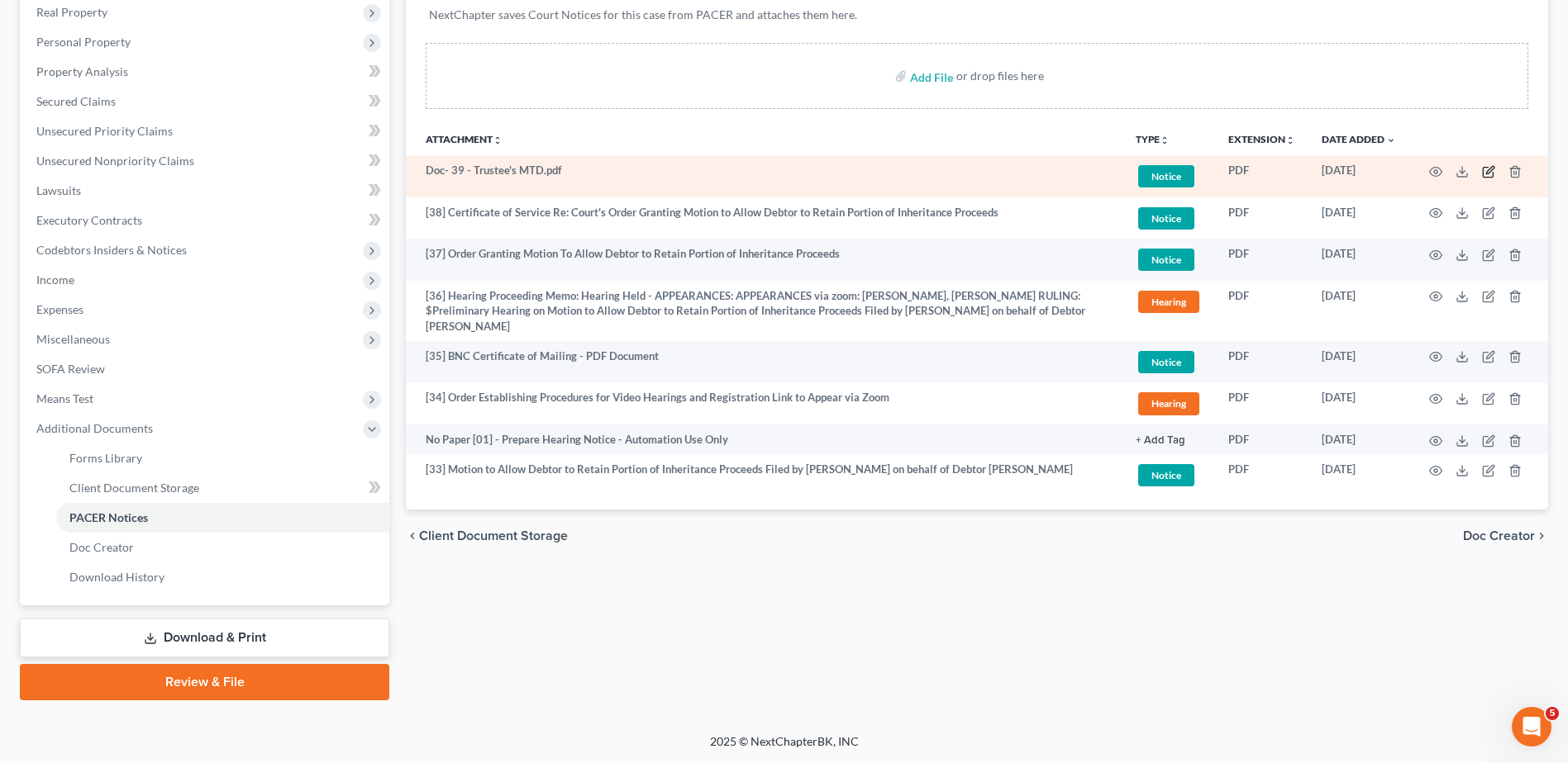
click at [1492, 171] on icon "button" at bounding box center [1488, 171] width 14 height 14
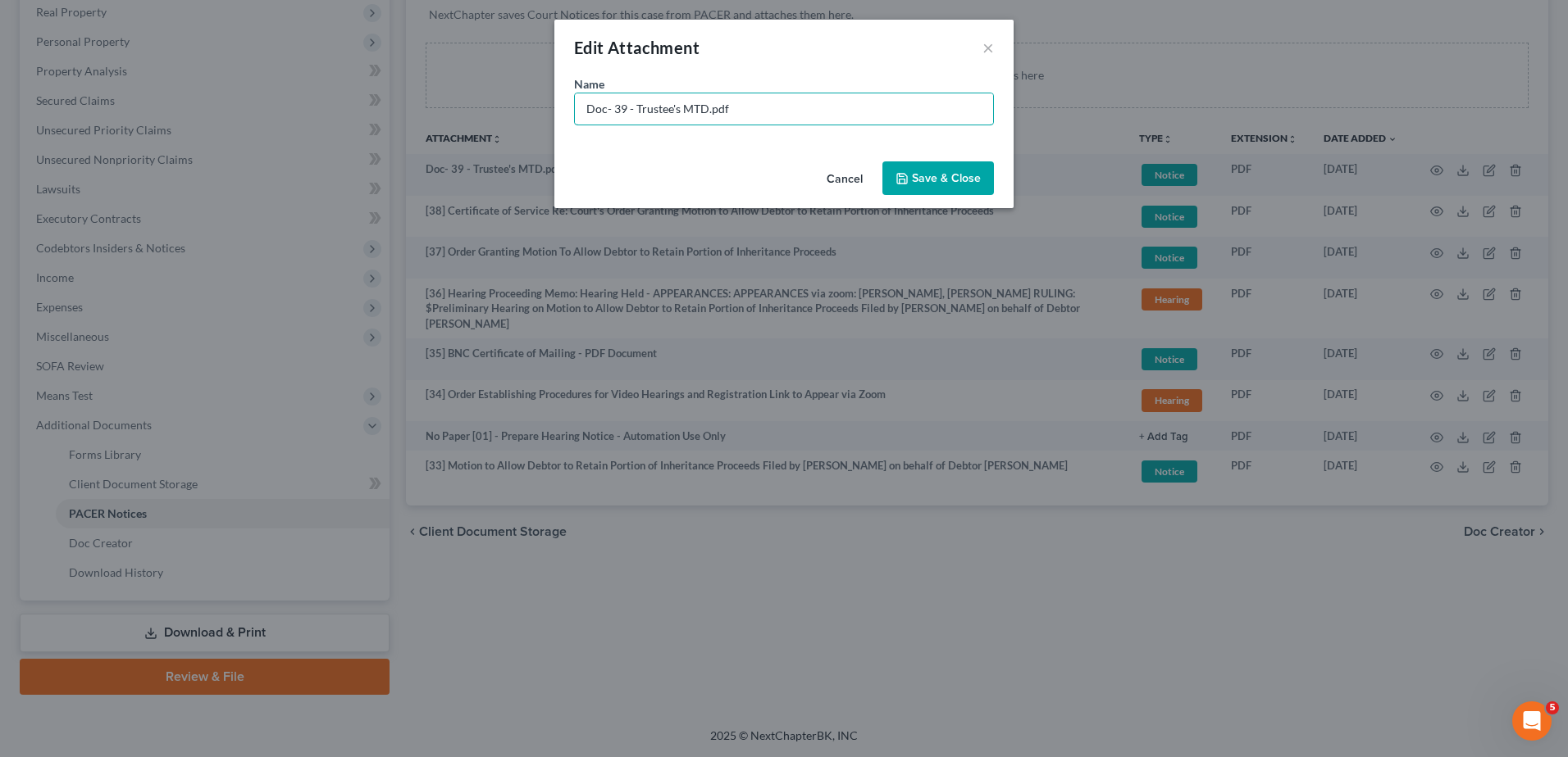
drag, startPoint x: 625, startPoint y: 105, endPoint x: 533, endPoint y: 112, distance: 92.3
click at [533, 112] on div "Edit Attachment × Name * Doc- 39 - Trustee's MTD.pdf Cancel Save & Close" at bounding box center [784, 378] width 1568 height 757
click at [779, 119] on input "[39] - Trustee's MTD.pdf" at bounding box center [784, 109] width 418 height 31
type input "[39] - Trustee's MTD"
click at [931, 178] on span "Save & Close" at bounding box center [946, 179] width 69 height 14
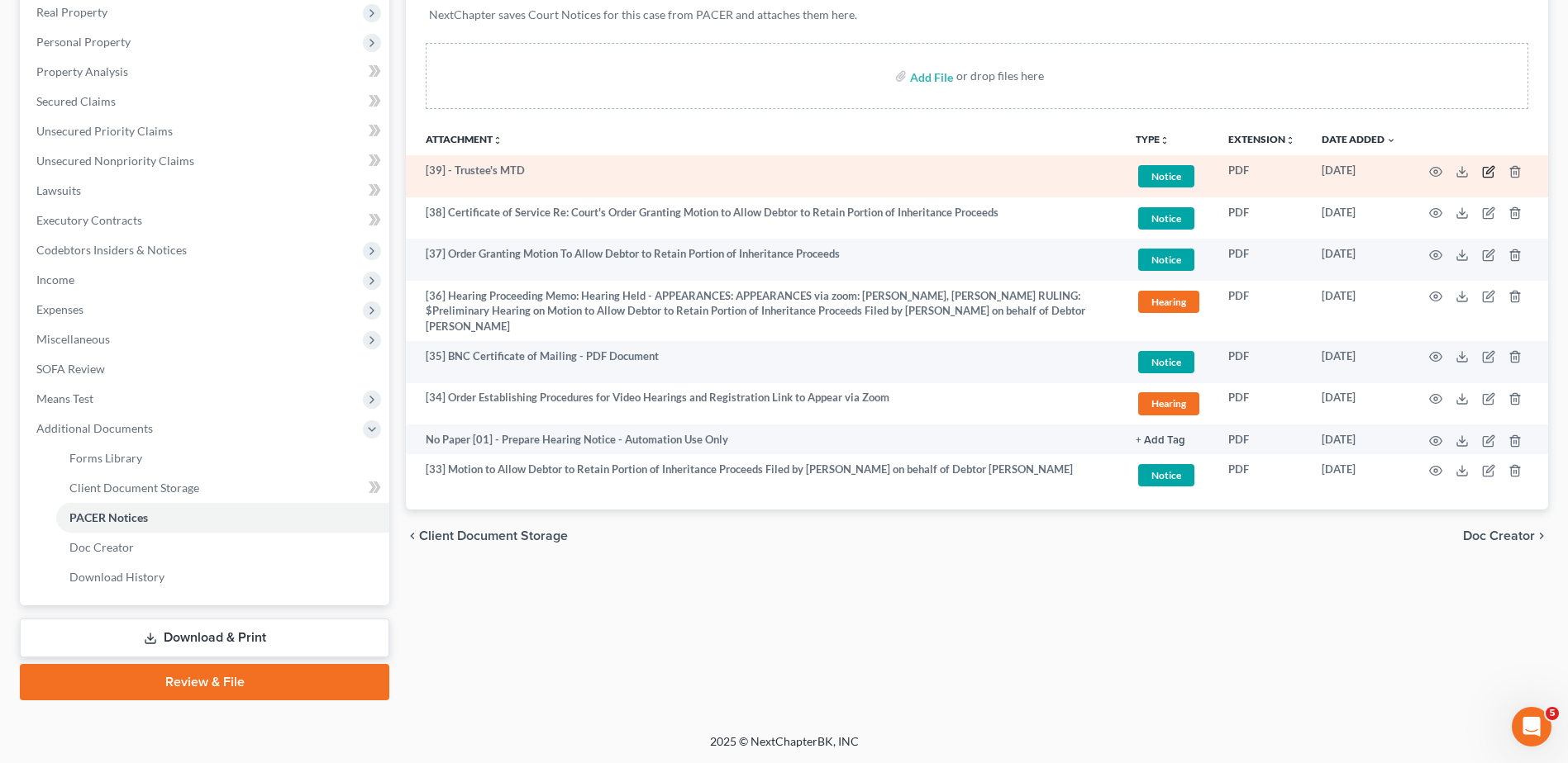
click at [1489, 172] on icon "button" at bounding box center [1489, 169] width 7 height 7
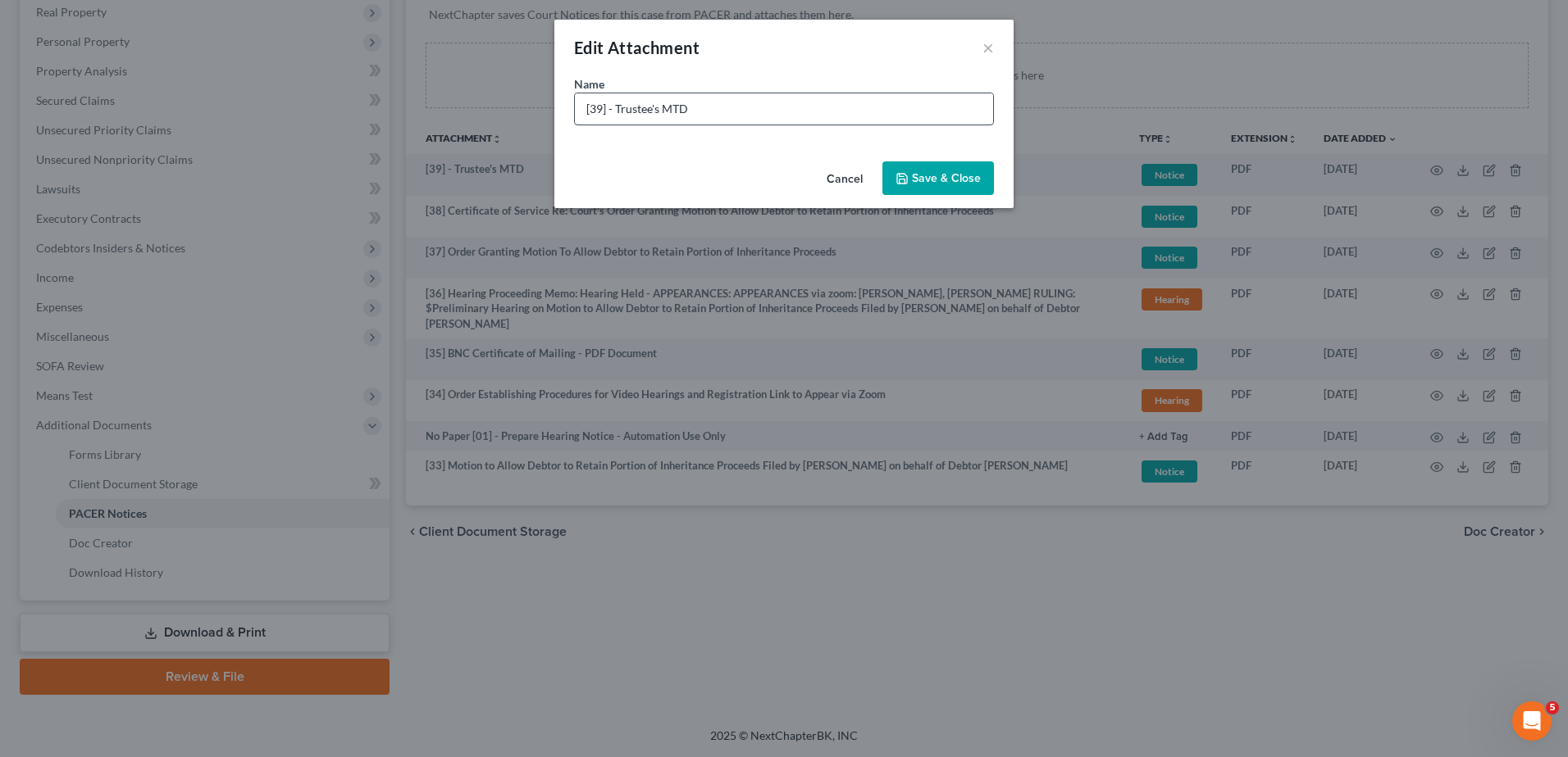
drag, startPoint x: 606, startPoint y: 111, endPoint x: 618, endPoint y: 114, distance: 12.4
click at [618, 114] on input "[39] - Trustee's MTD" at bounding box center [784, 109] width 418 height 31
type input "[39] Trustee's MTD"
click at [937, 177] on span "Save & Close" at bounding box center [946, 179] width 69 height 14
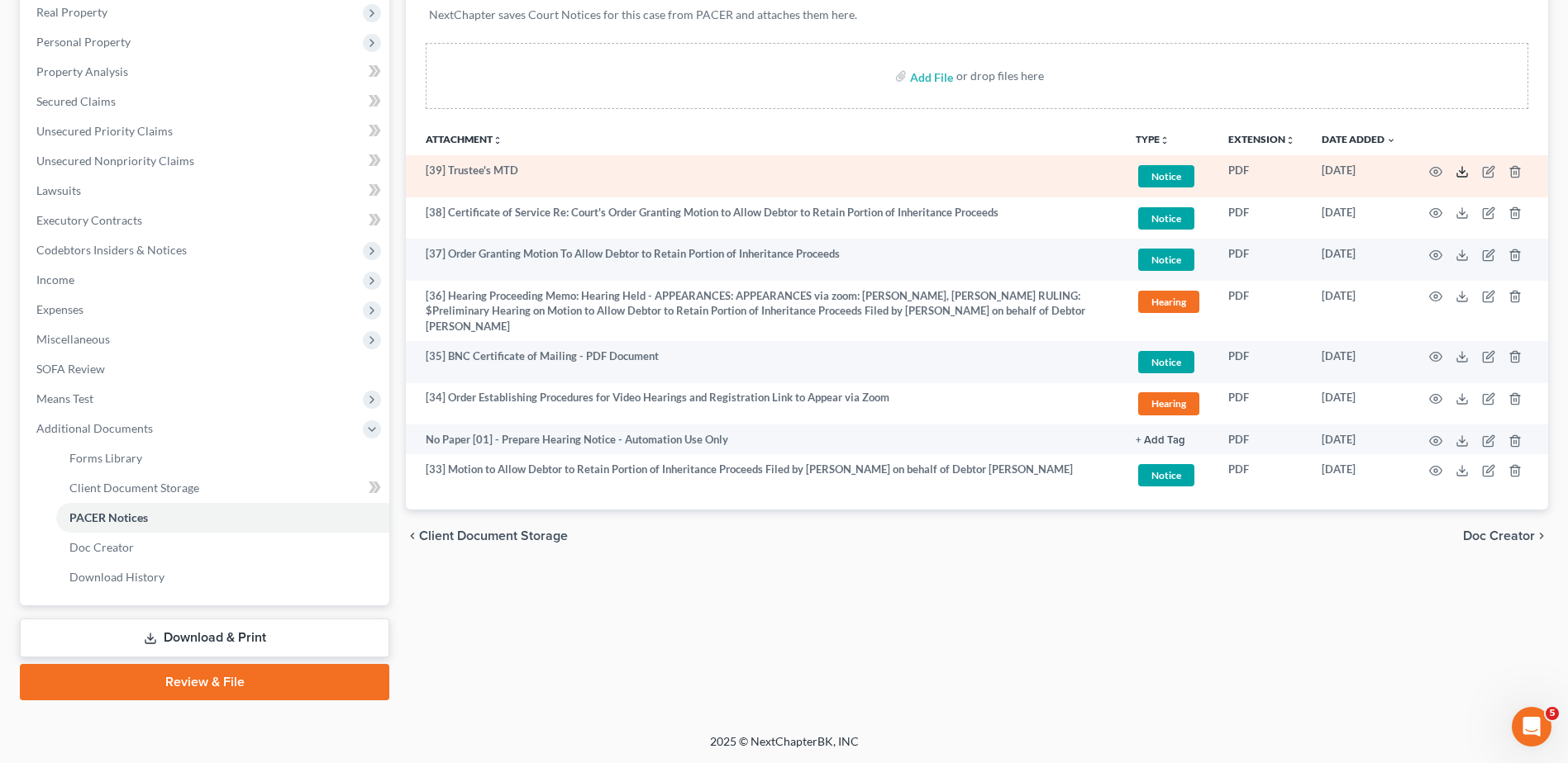
click at [1462, 169] on icon at bounding box center [1462, 171] width 14 height 14
